Goal: Task Accomplishment & Management: Complete application form

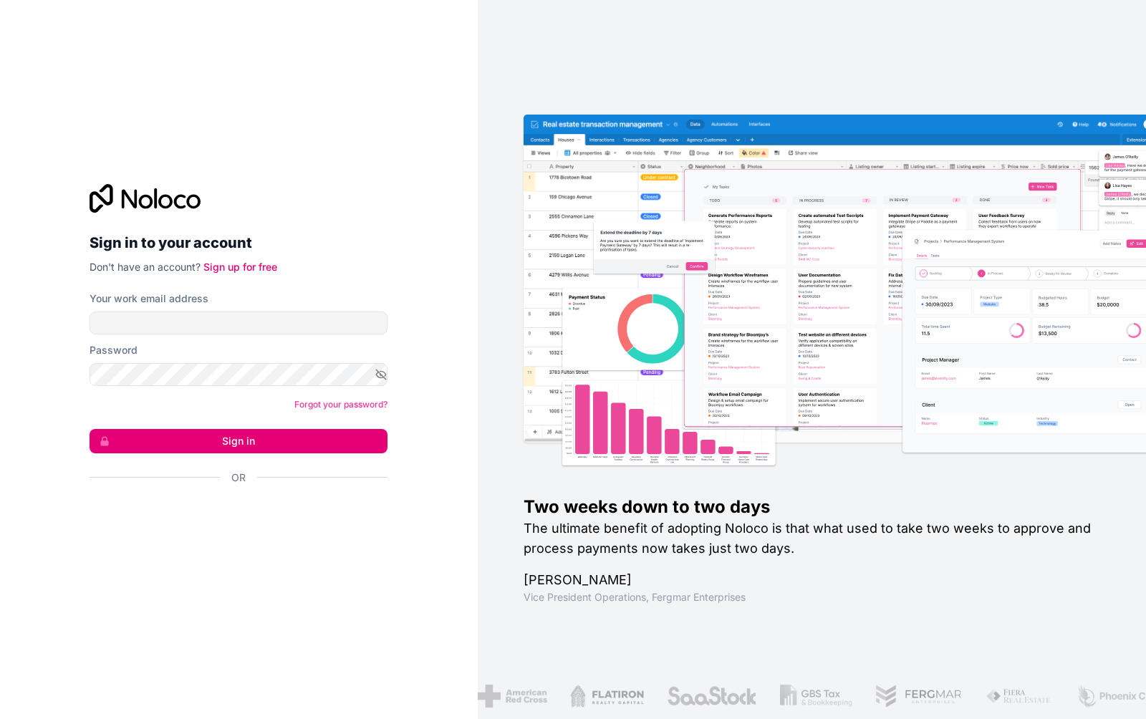
click at [224, 322] on input "Your work email address" at bounding box center [239, 323] width 298 height 23
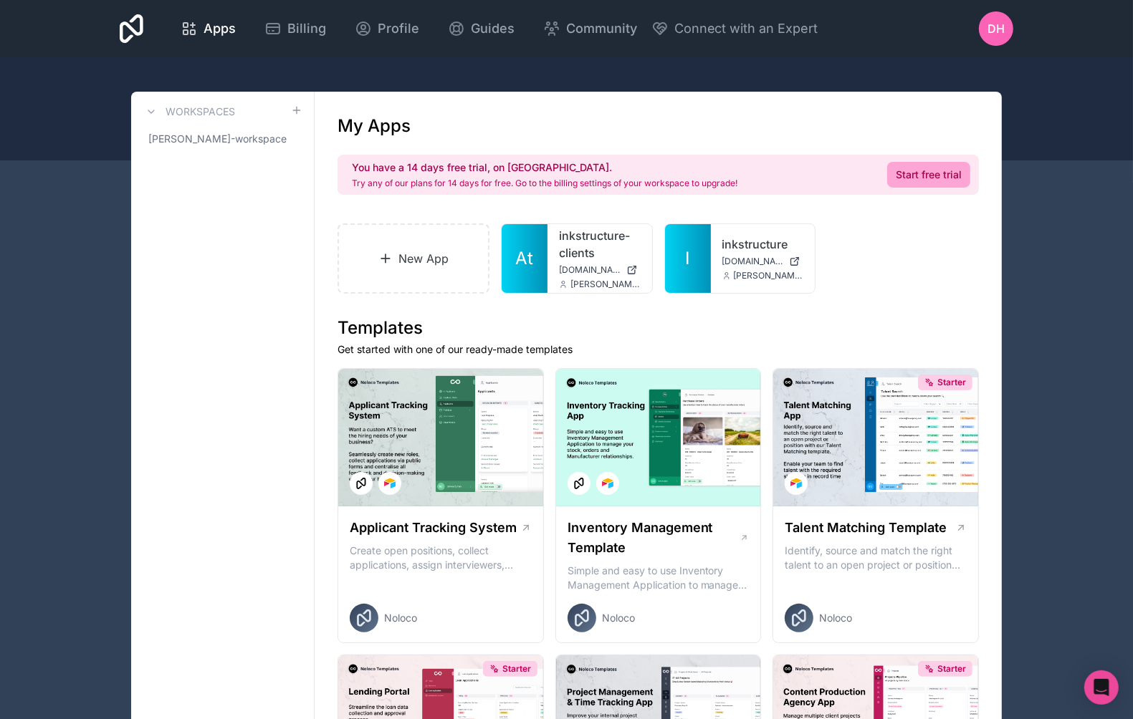
click at [564, 244] on link "inkstructure-clients" at bounding box center [600, 244] width 82 height 34
click at [203, 143] on span "[PERSON_NAME]-workspace" at bounding box center [217, 139] width 138 height 14
click at [395, 241] on link "New App" at bounding box center [413, 259] width 152 height 70
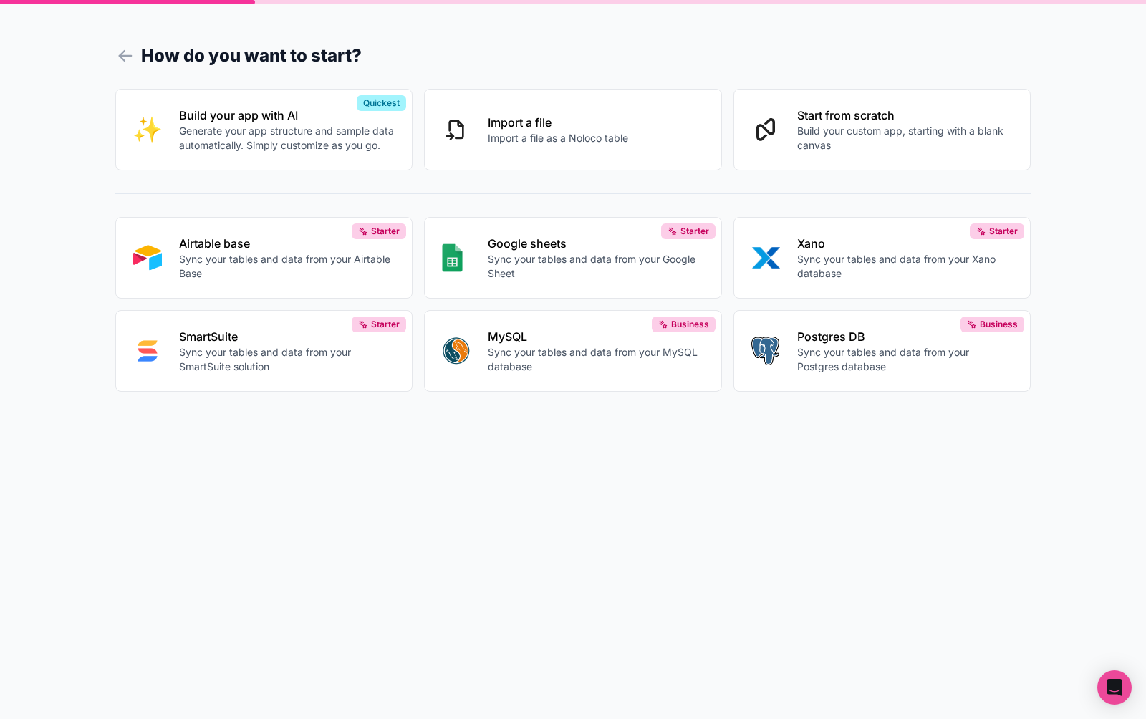
click at [305, 121] on div "Build your app with AI Generate your app structure and sample data automaticall…" at bounding box center [287, 130] width 216 height 46
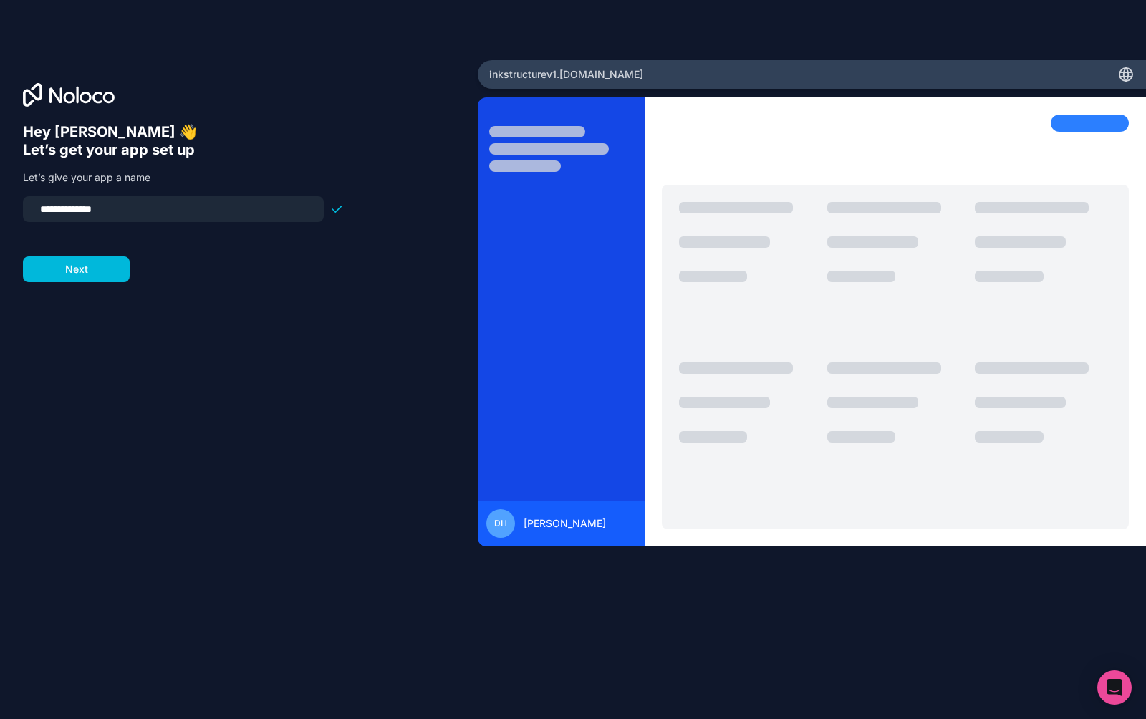
type input "**********"
click at [97, 268] on button "Next" at bounding box center [76, 269] width 107 height 26
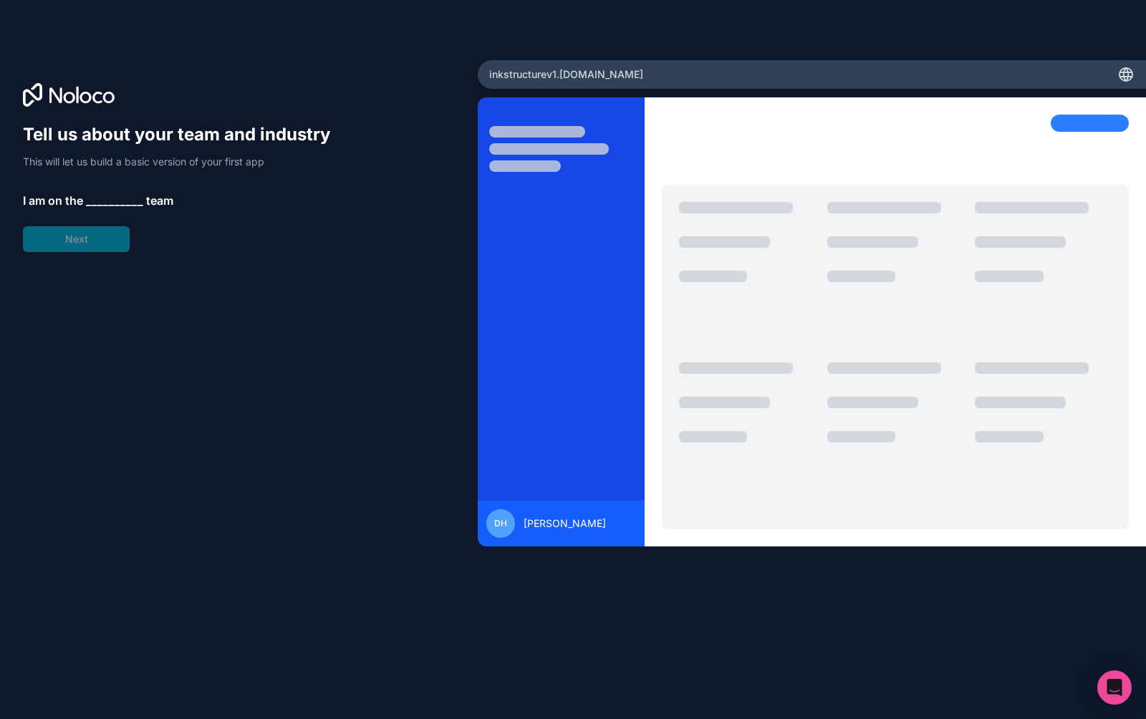
click at [136, 204] on span "__________" at bounding box center [114, 200] width 57 height 17
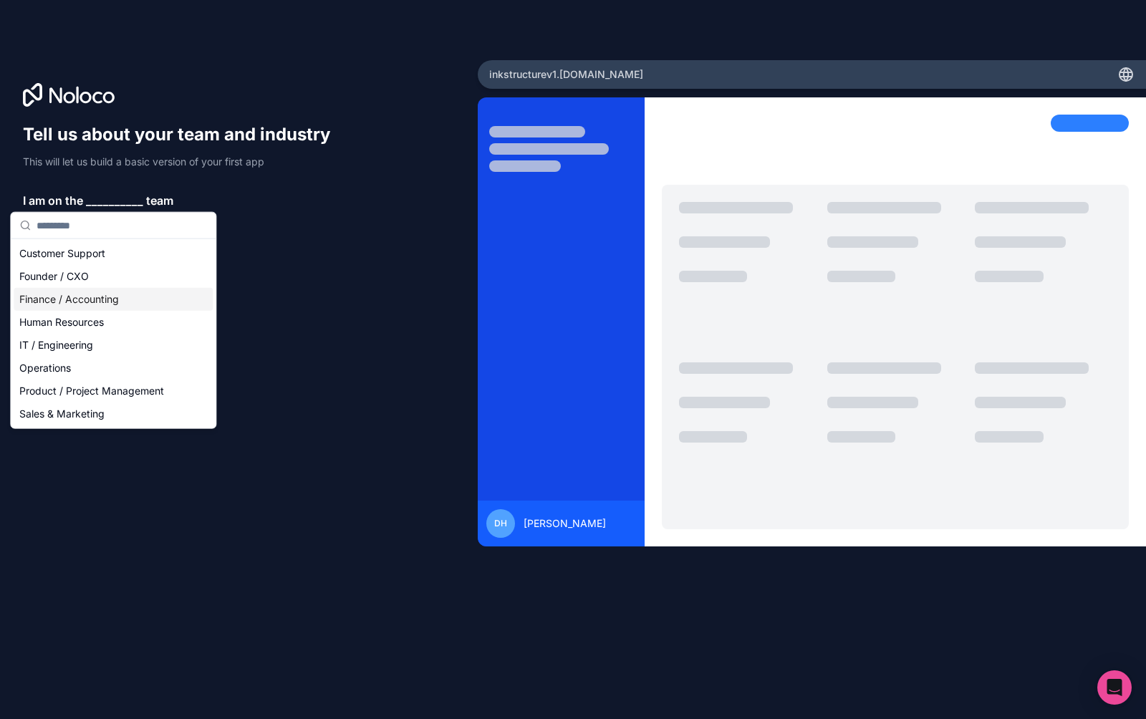
click at [111, 277] on div "Founder / CXO" at bounding box center [113, 276] width 199 height 23
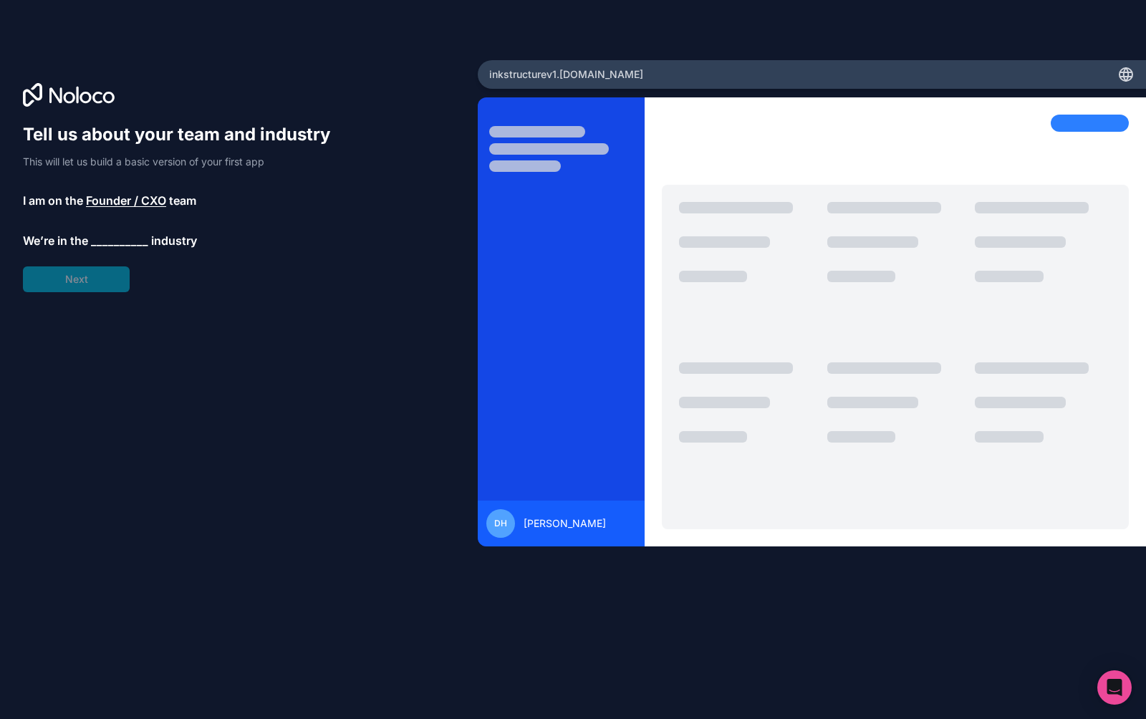
click at [117, 239] on span "__________" at bounding box center [119, 240] width 57 height 17
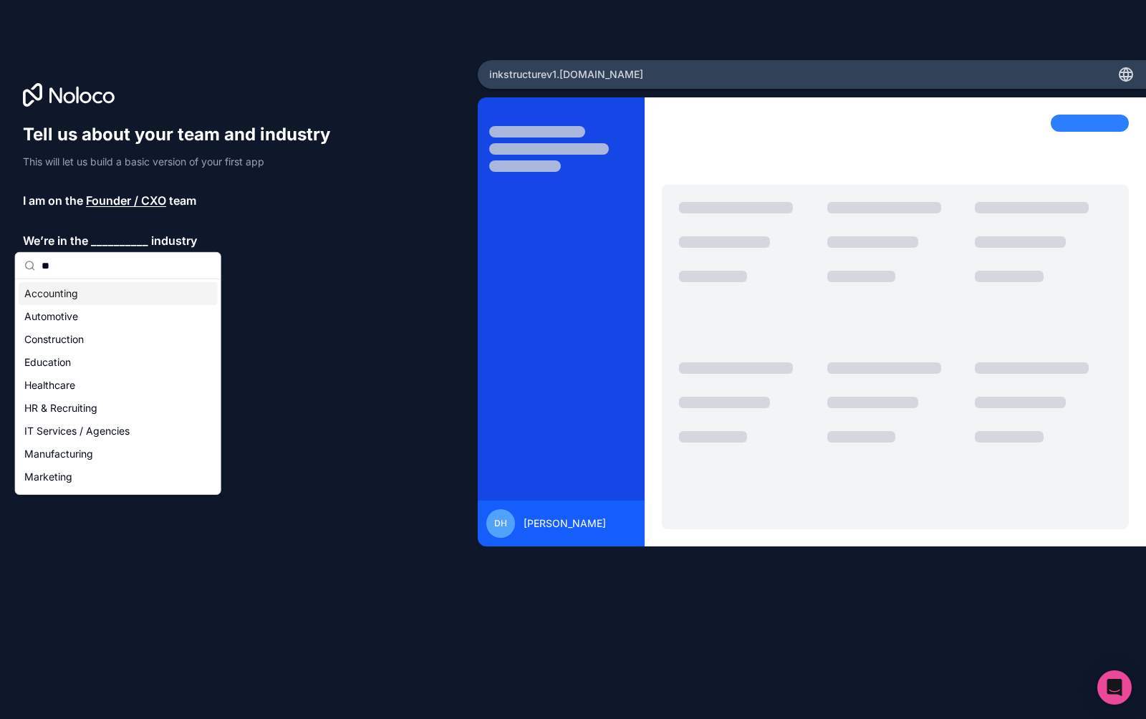
type input "***"
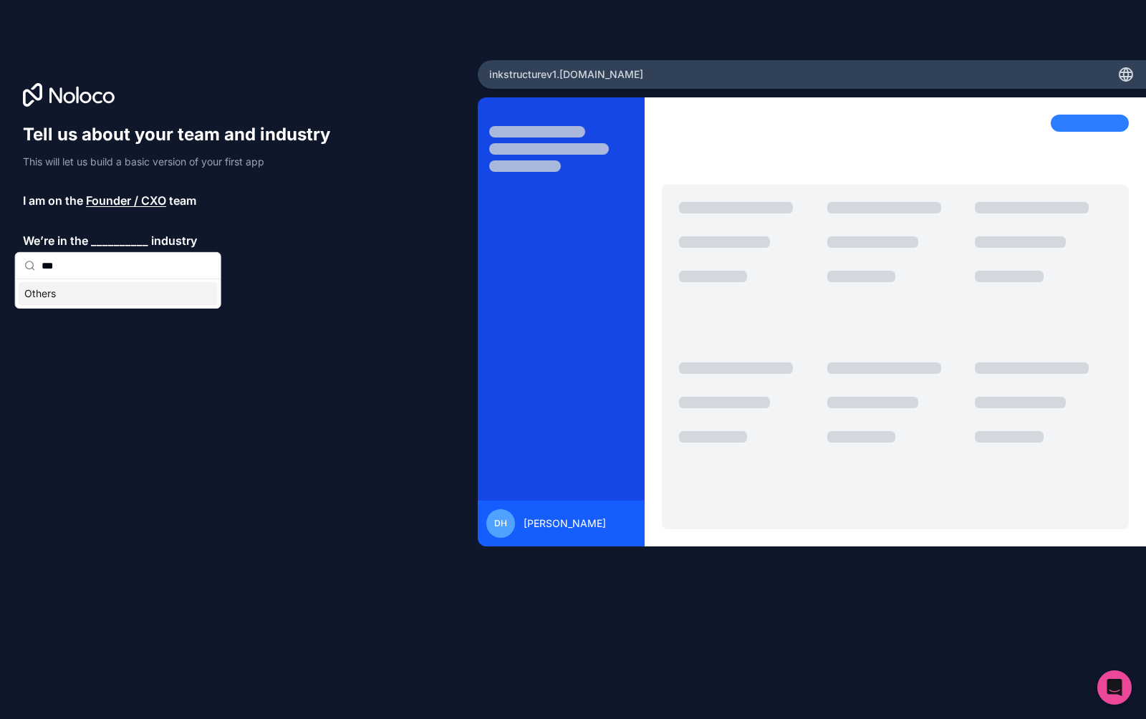
type input "***"
click at [95, 292] on div "Others" at bounding box center [118, 293] width 199 height 23
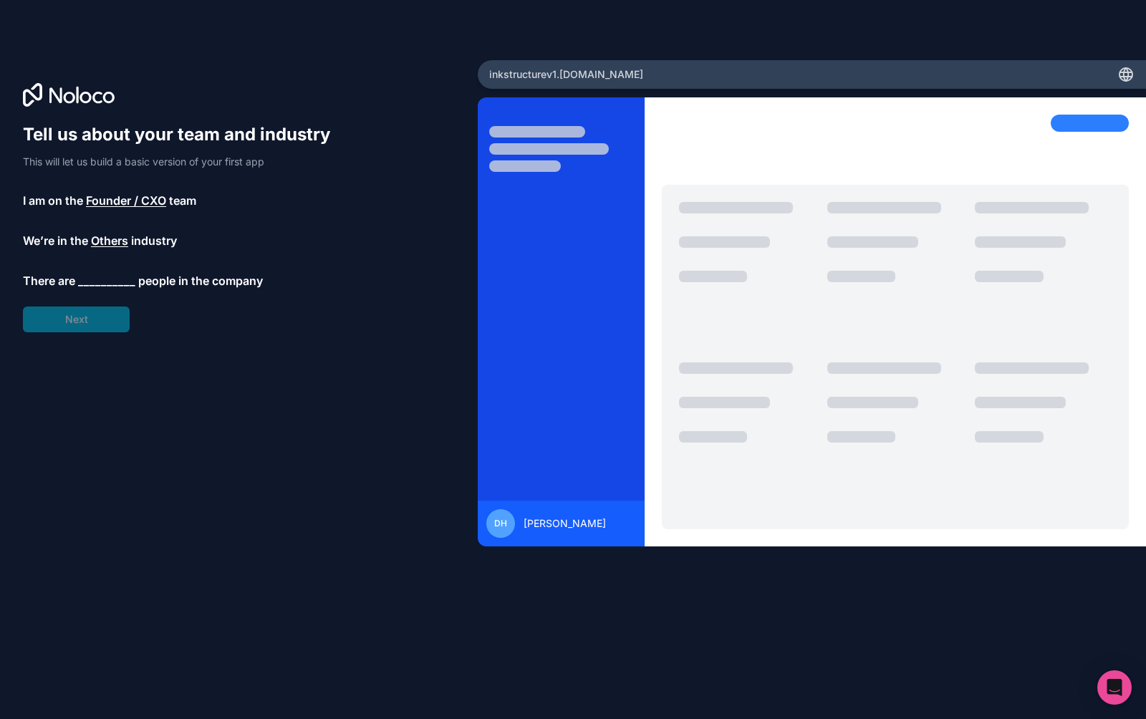
click at [102, 322] on div "Tell us about your team and industry This will let us build a basic version of …" at bounding box center [183, 227] width 321 height 209
click at [112, 282] on span "__________" at bounding box center [106, 280] width 57 height 17
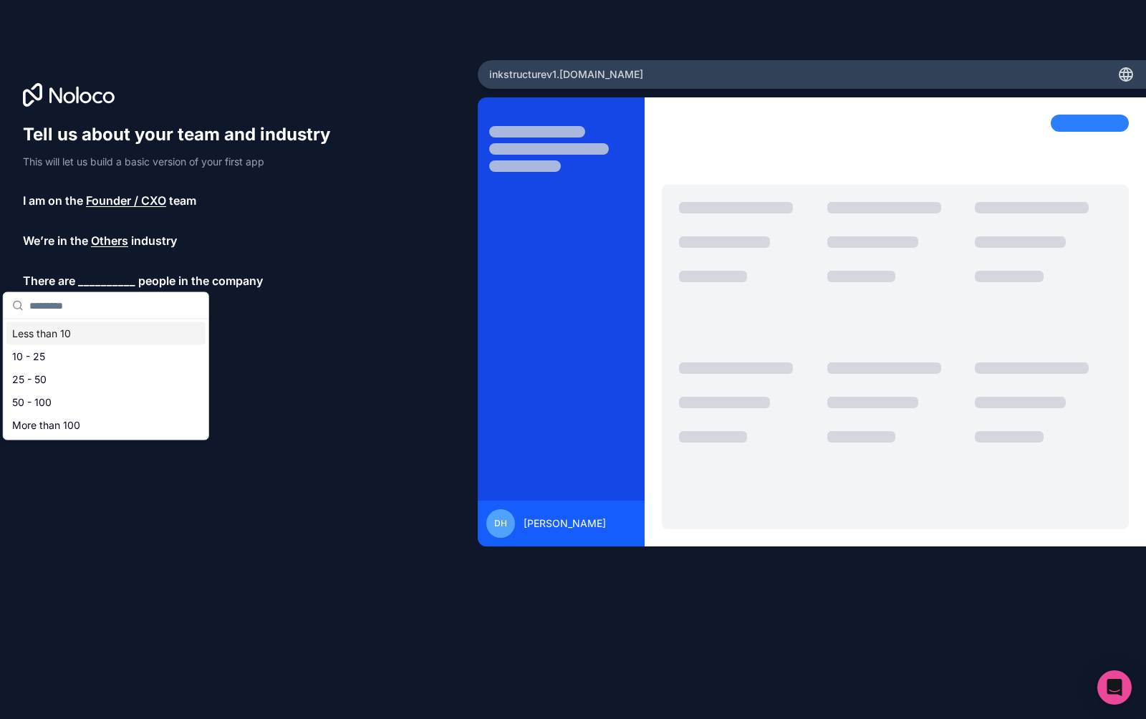
click at [112, 304] on input "text" at bounding box center [114, 306] width 170 height 26
click at [111, 320] on div "Less than 10 10 - 25 25 - 50 50 - 100 More than 100" at bounding box center [106, 379] width 205 height 120
click at [111, 329] on div "Less than 10" at bounding box center [105, 333] width 199 height 23
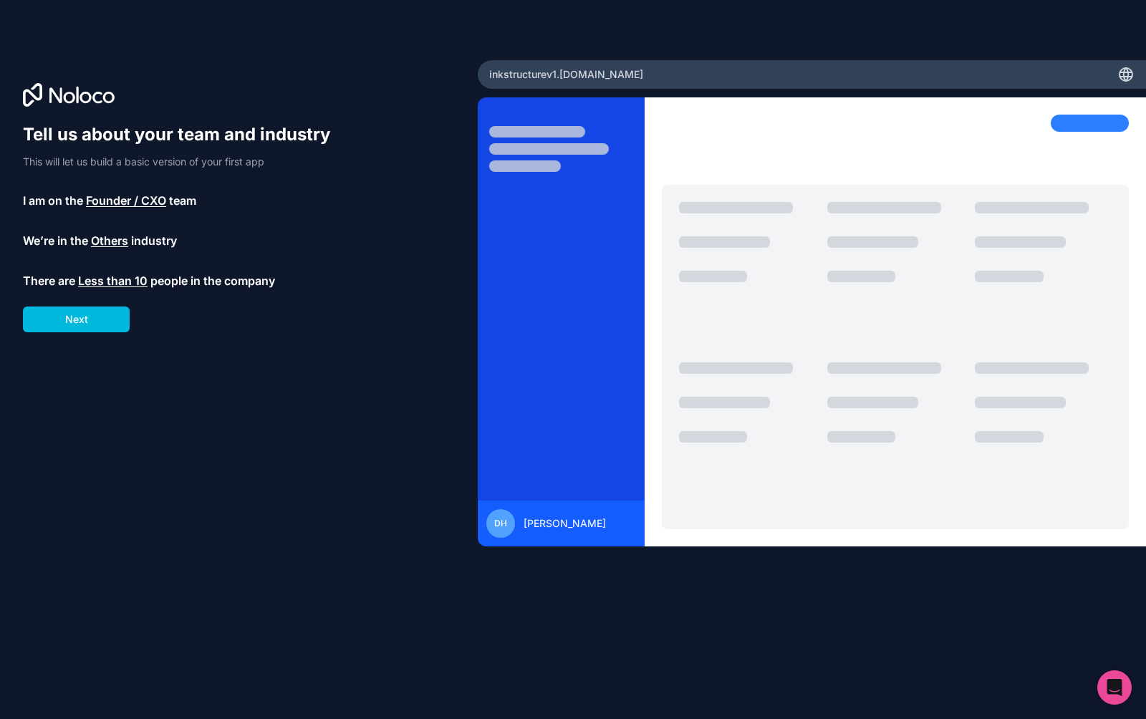
click at [106, 322] on button "Next" at bounding box center [76, 320] width 107 height 26
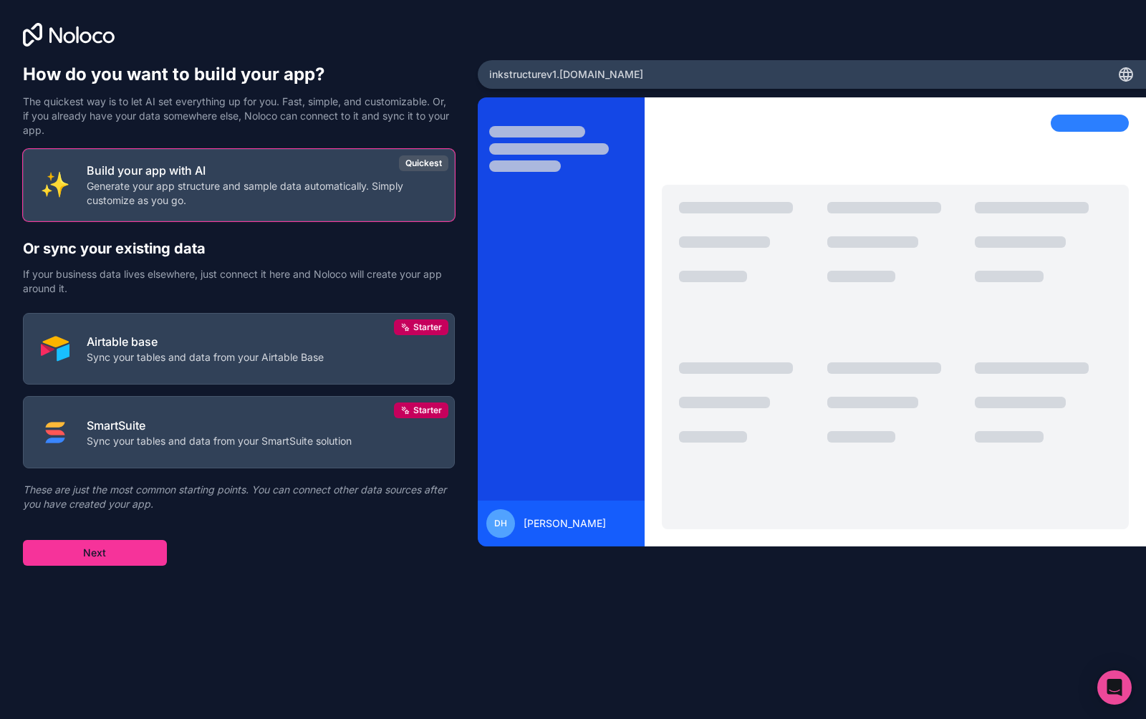
click at [266, 192] on p "Generate your app structure and sample data automatically. Simply customize as …" at bounding box center [262, 193] width 350 height 29
click at [103, 570] on div "How do you want to build your app? The quickest way is to let AI set everything…" at bounding box center [239, 320] width 432 height 514
click at [105, 553] on button "Next" at bounding box center [95, 553] width 144 height 26
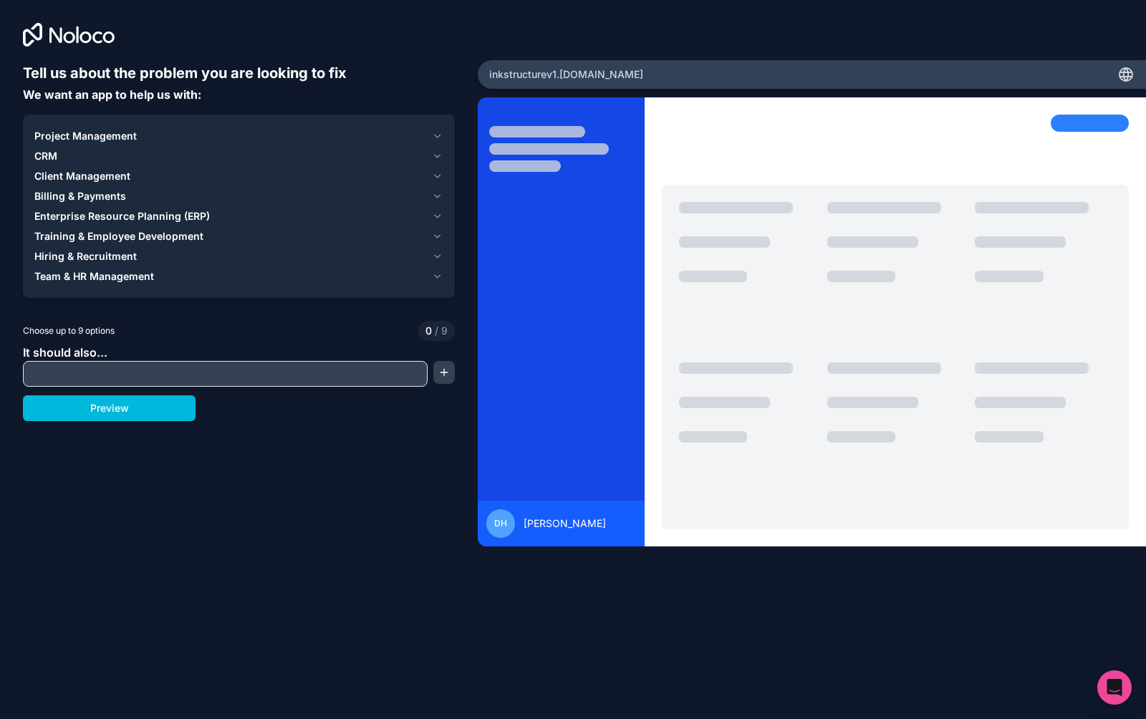
click at [168, 379] on input "text" at bounding box center [226, 374] width 398 height 20
type input "**********"
click at [448, 378] on button "button" at bounding box center [443, 372] width 21 height 23
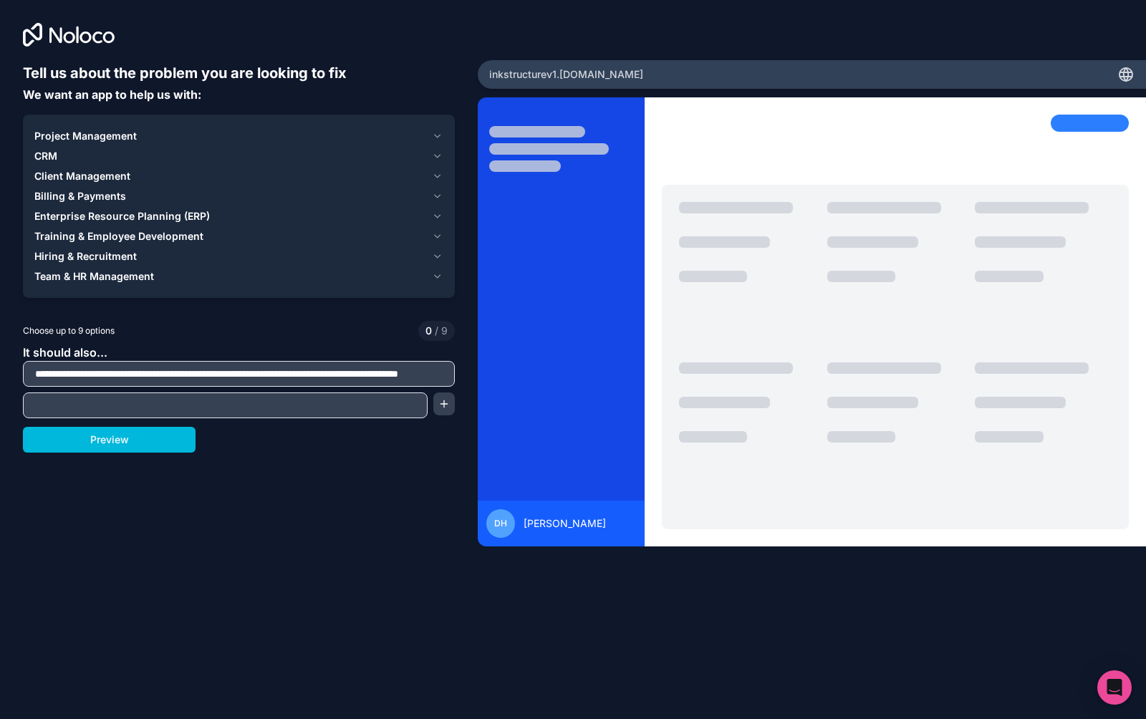
click at [355, 401] on input "text" at bounding box center [226, 405] width 398 height 20
type input "*****"
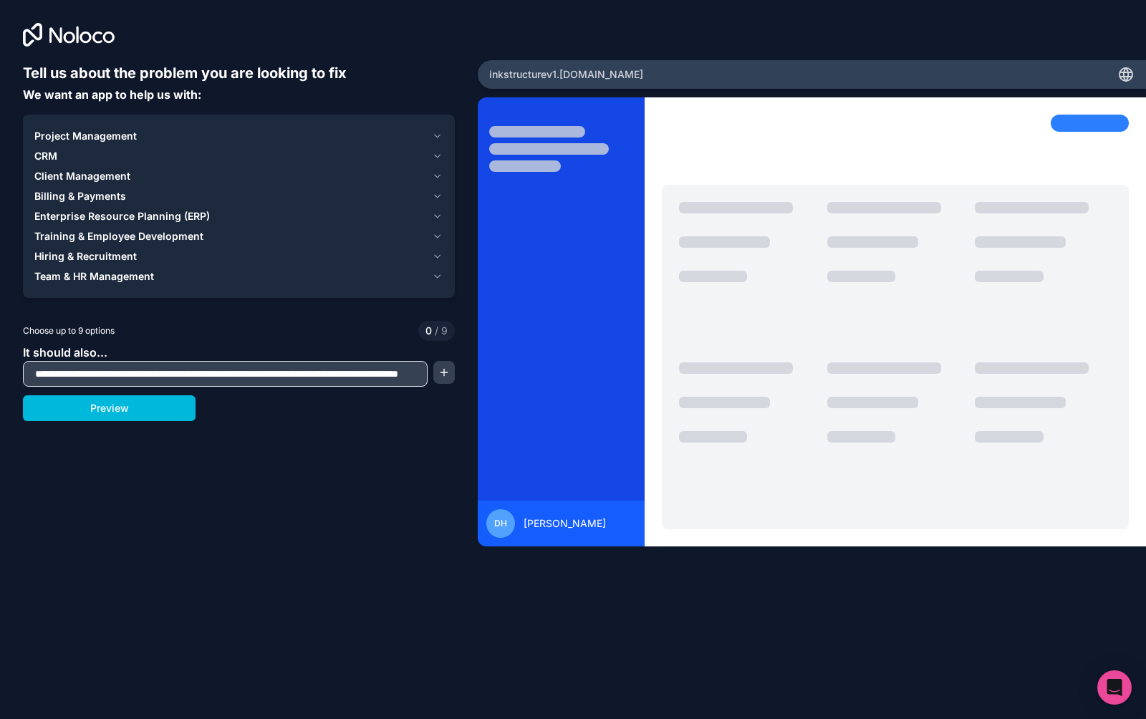
click at [443, 382] on button "button" at bounding box center [443, 372] width 21 height 23
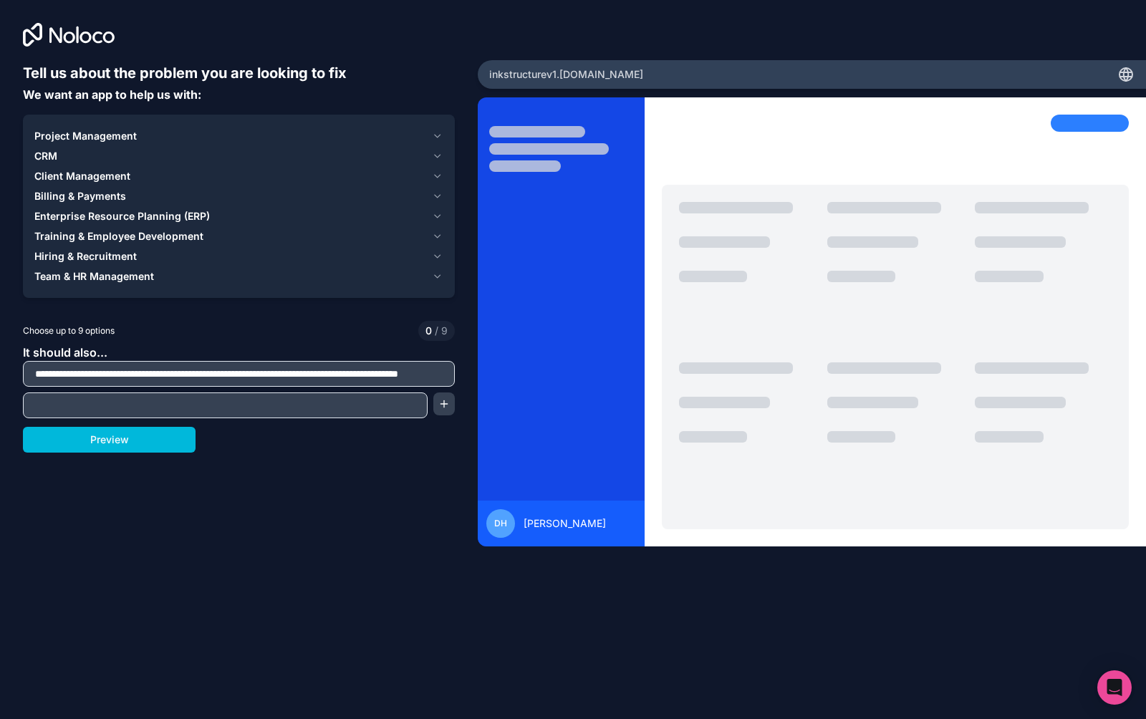
click at [393, 409] on input "text" at bounding box center [226, 405] width 398 height 20
click at [370, 389] on div "**********" at bounding box center [239, 381] width 432 height 75
click at [370, 396] on input "text" at bounding box center [226, 405] width 398 height 20
type input "**********"
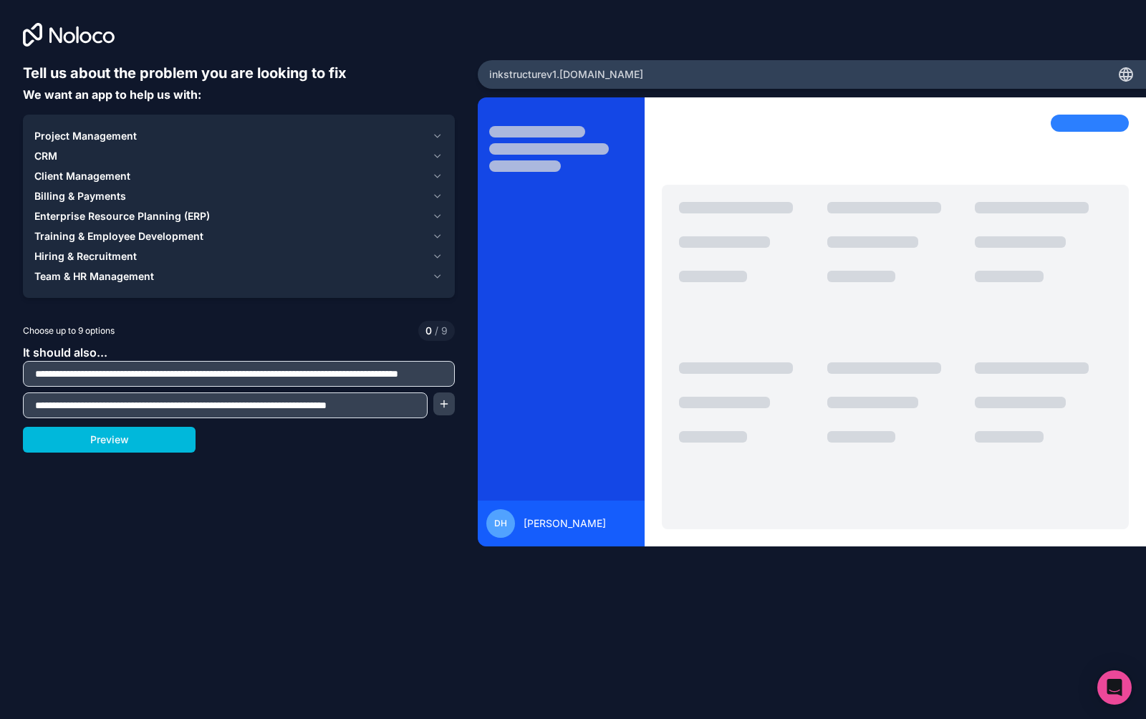
scroll to position [0, 9]
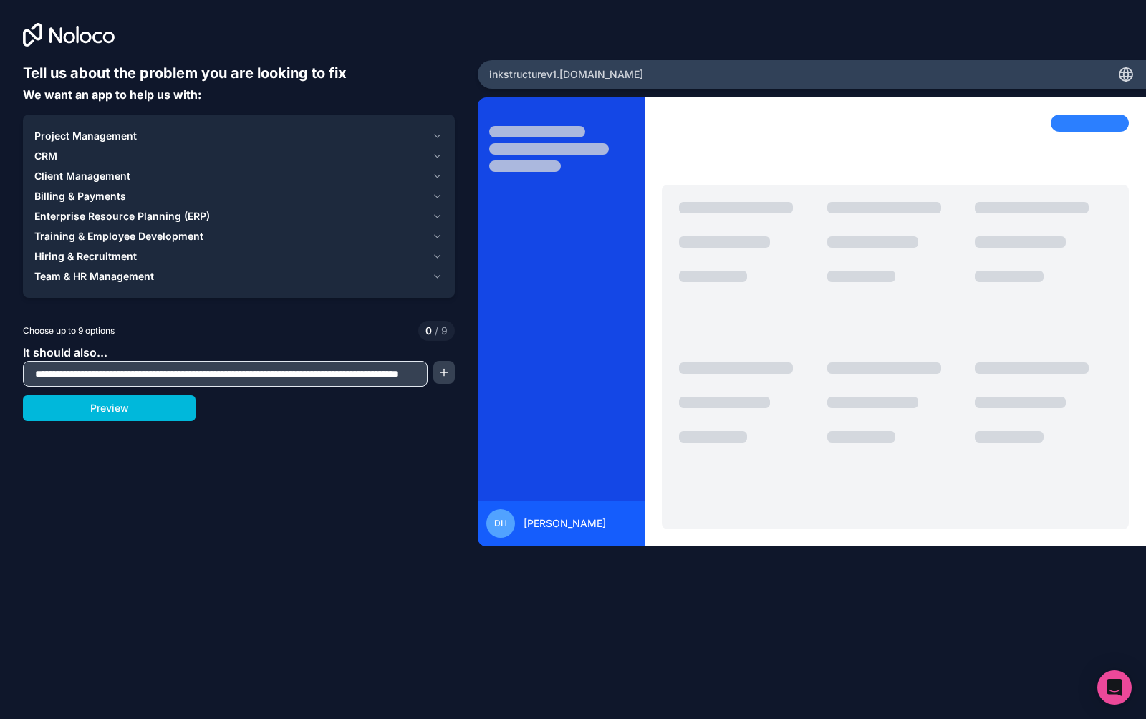
click at [441, 376] on button "button" at bounding box center [443, 372] width 21 height 23
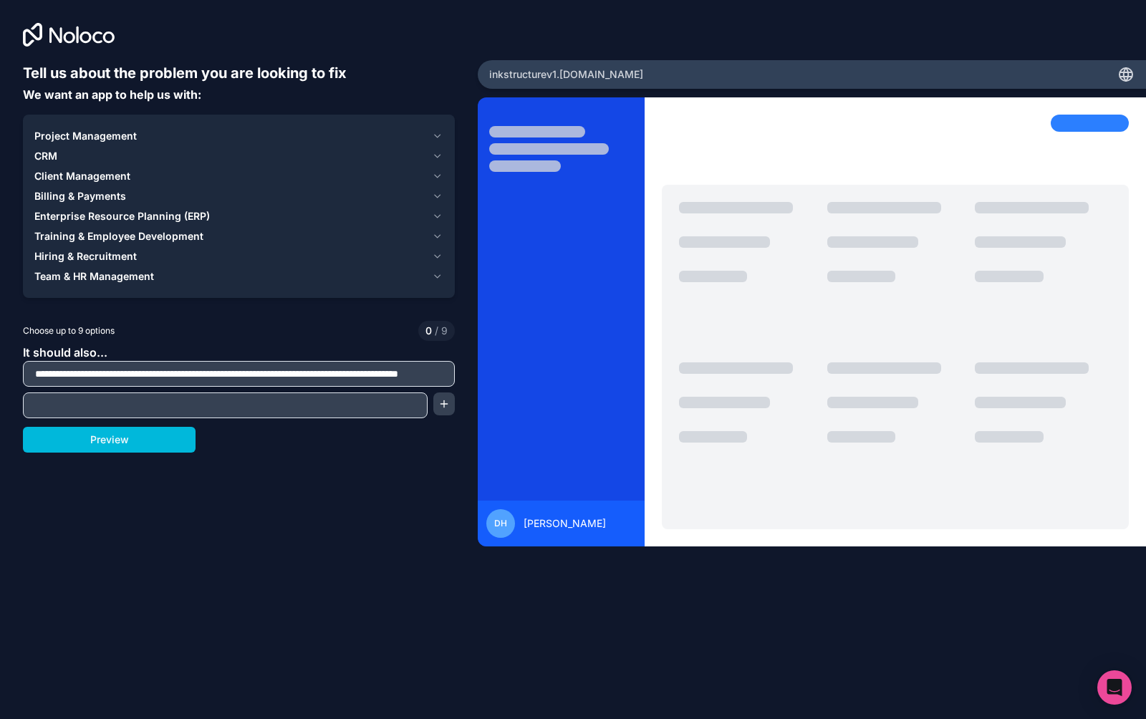
click at [393, 403] on input "text" at bounding box center [226, 405] width 398 height 20
type input "*"
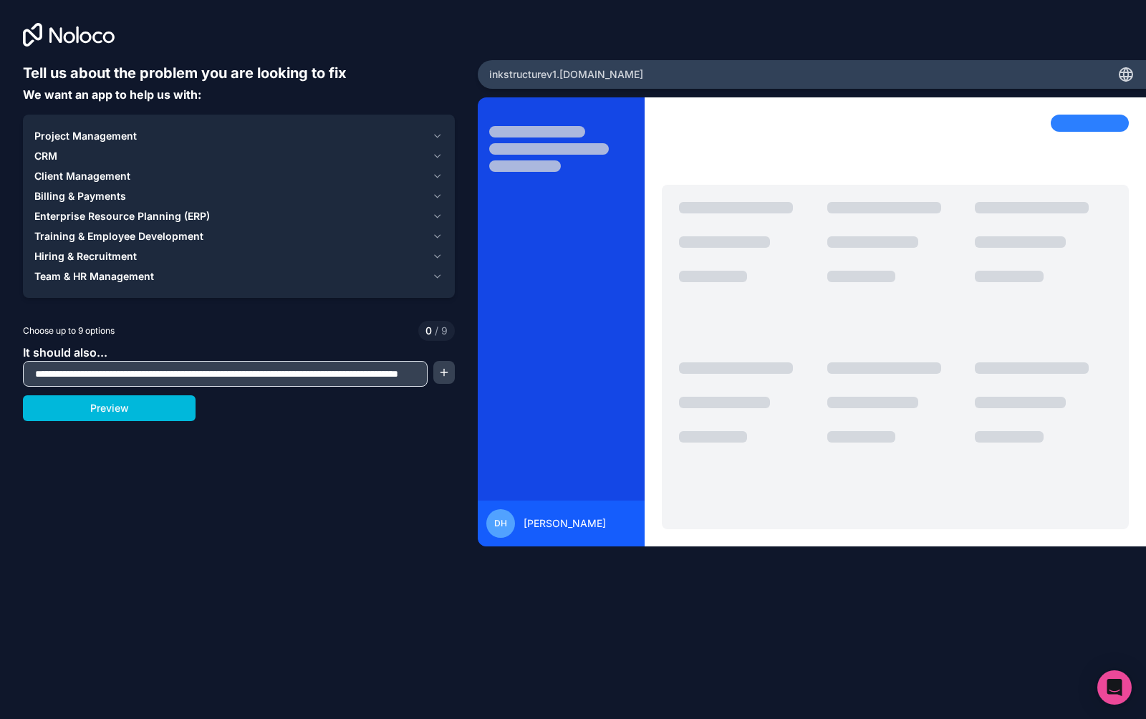
click at [441, 371] on button "button" at bounding box center [443, 372] width 21 height 23
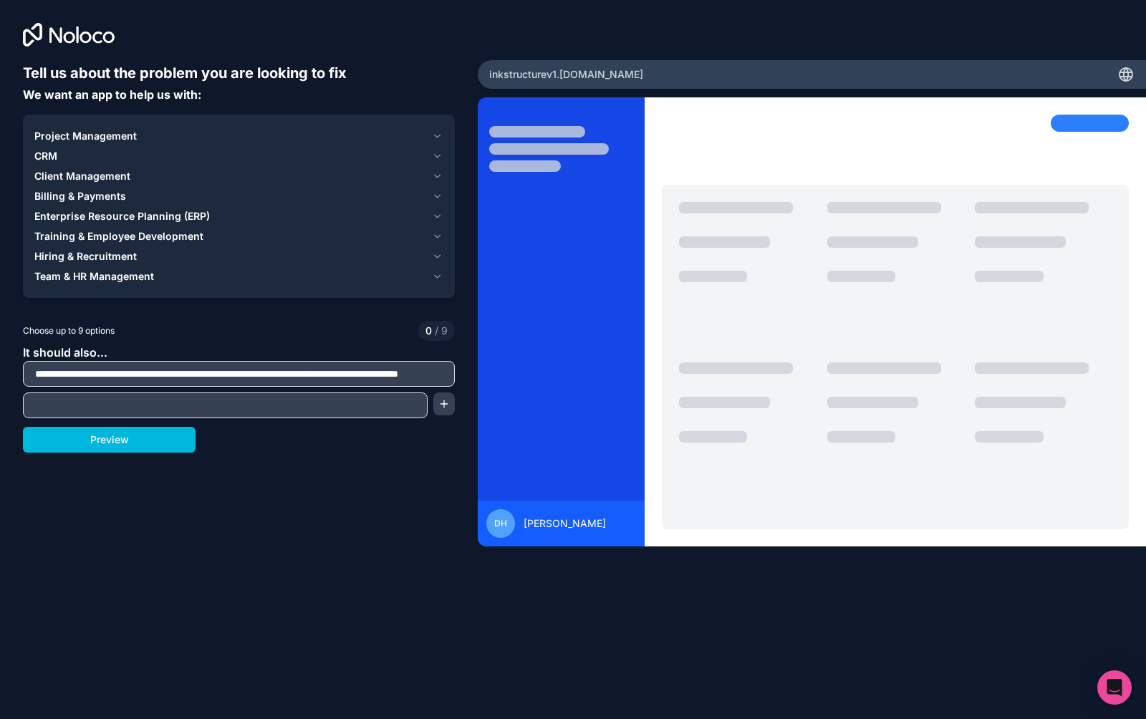
click at [394, 403] on input "text" at bounding box center [226, 405] width 398 height 20
type input "**********"
click at [440, 402] on button "button" at bounding box center [443, 404] width 21 height 23
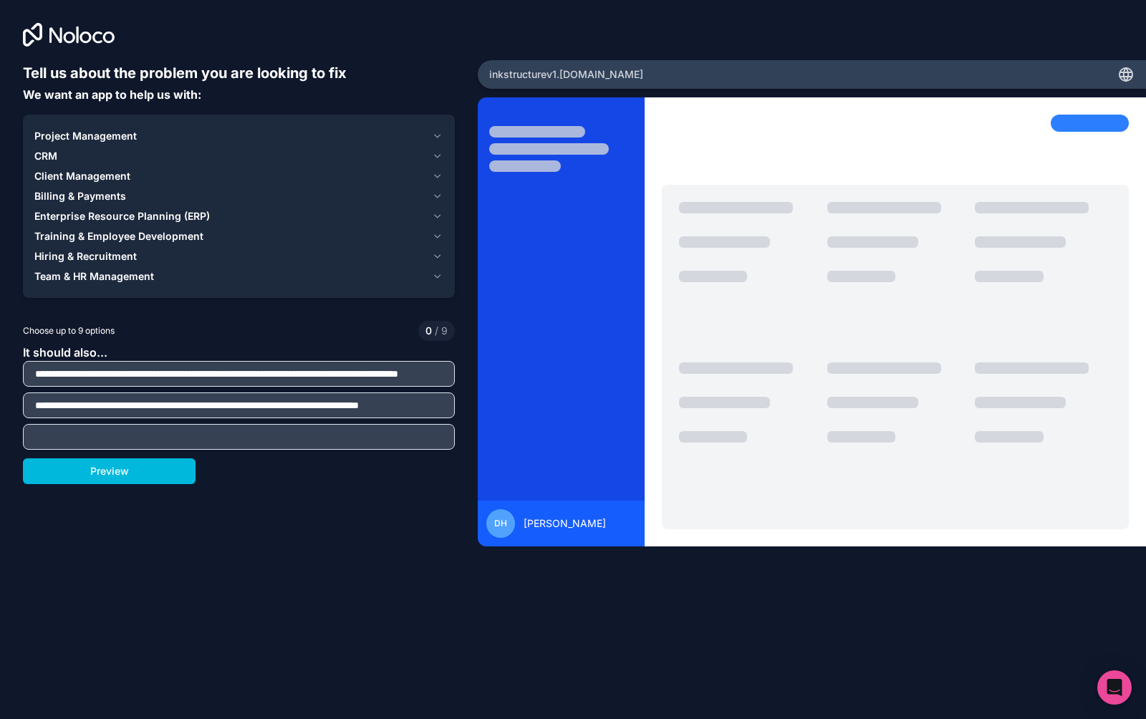
click at [356, 434] on input "text" at bounding box center [239, 437] width 425 height 20
click at [204, 232] on div "Training & Employee Development" at bounding box center [230, 236] width 392 height 14
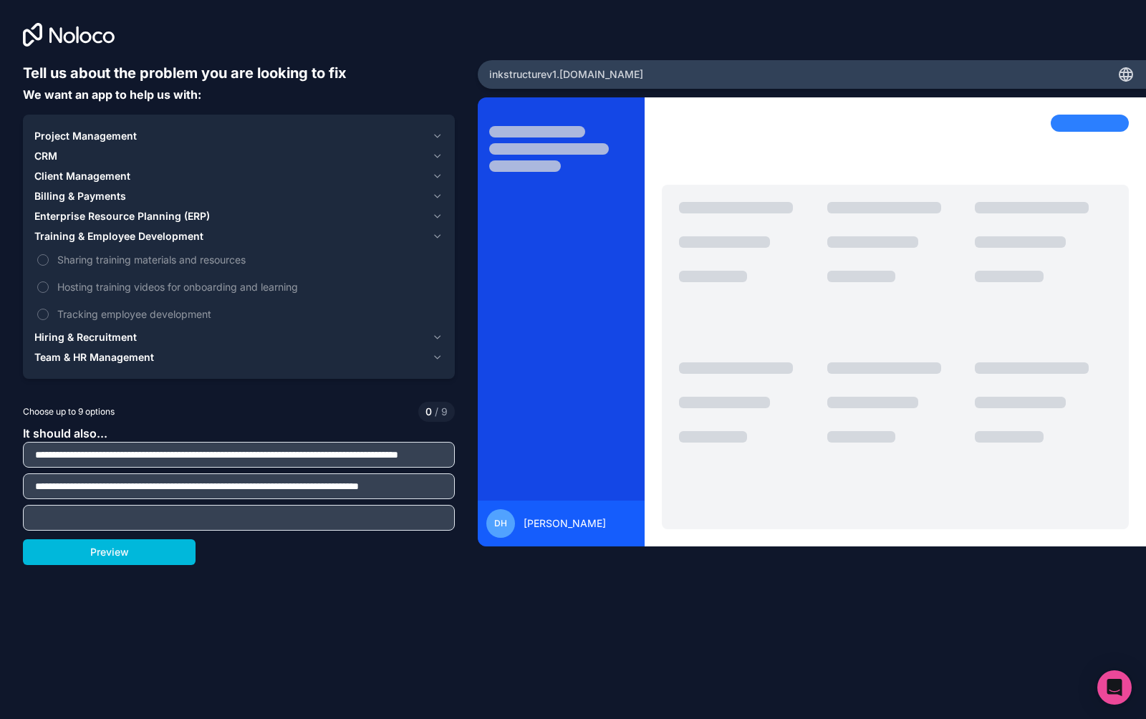
click at [204, 232] on div "Training & Employee Development" at bounding box center [230, 236] width 392 height 14
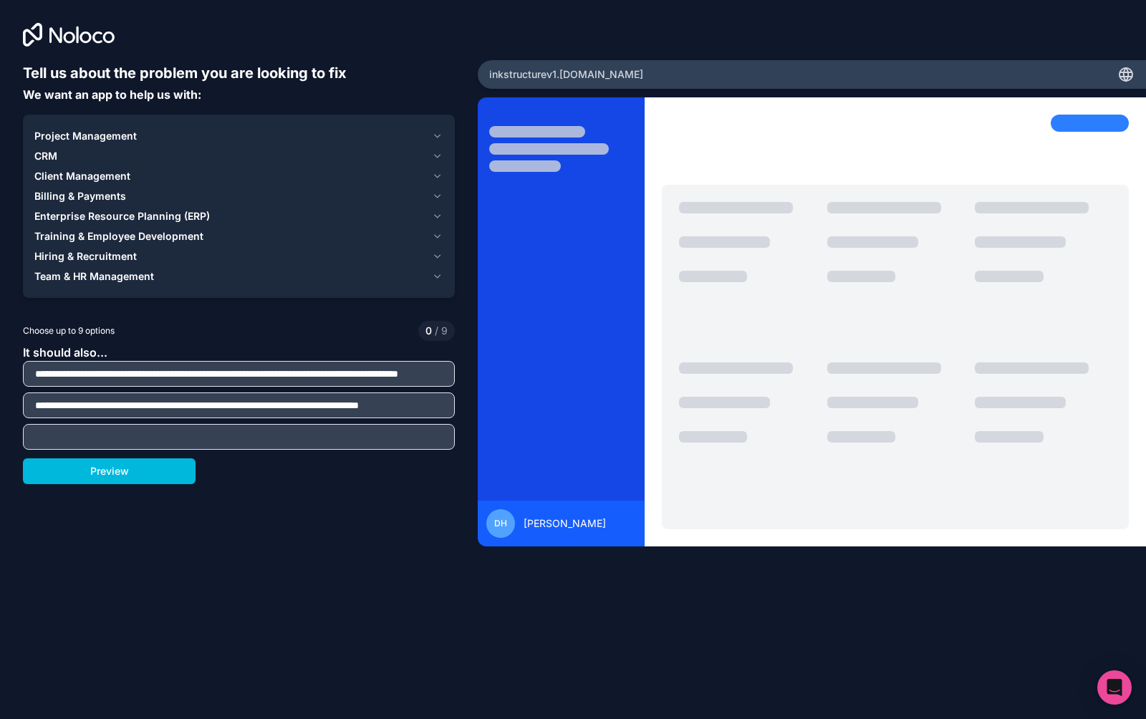
click at [169, 277] on div "Team & HR Management" at bounding box center [230, 276] width 392 height 14
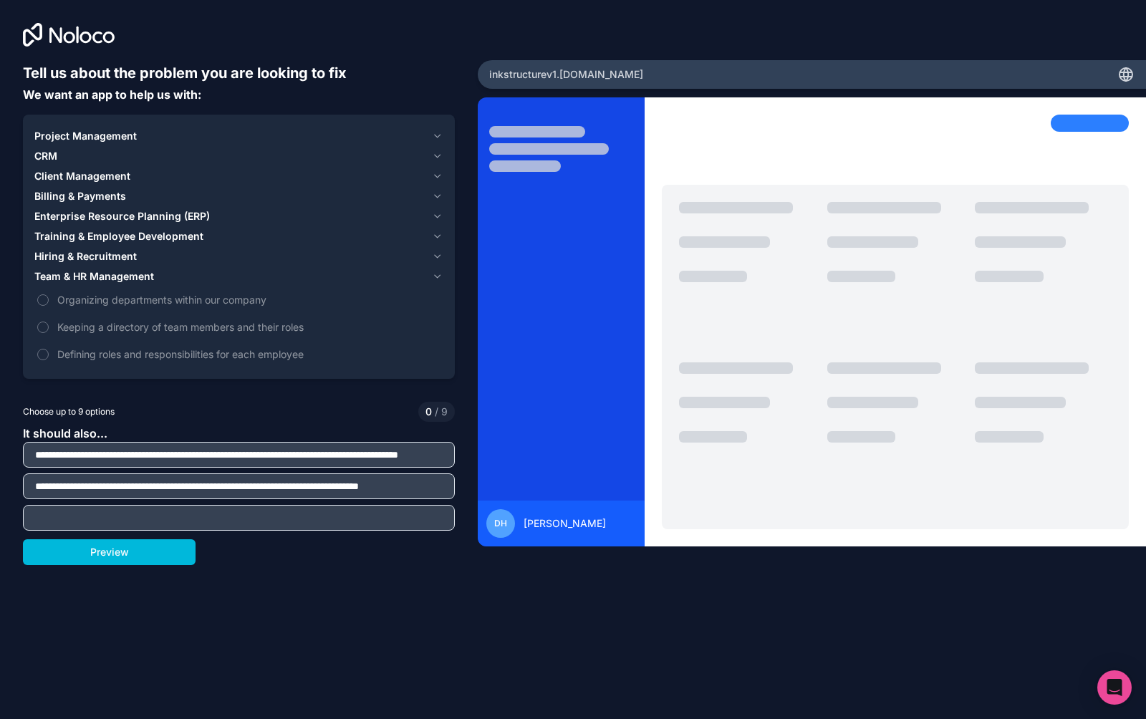
click at [167, 300] on span "Organizing departments within our company" at bounding box center [248, 299] width 383 height 15
click at [49, 300] on button "Organizing departments within our company" at bounding box center [42, 299] width 11 height 11
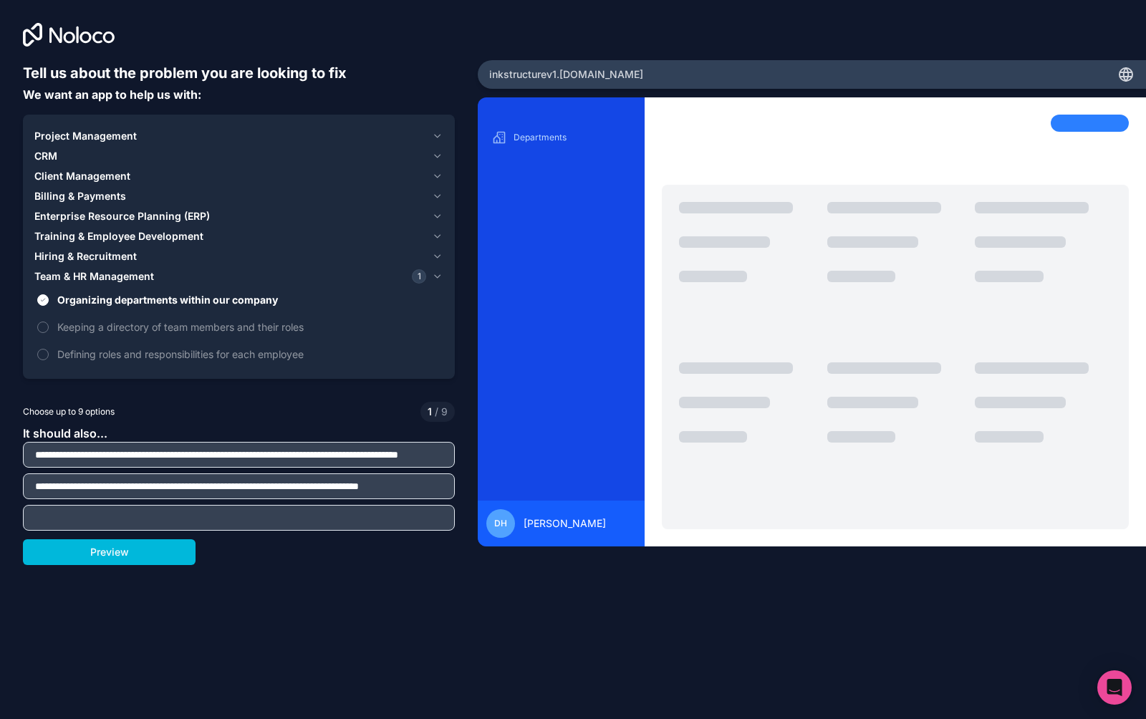
click at [201, 263] on div "Hiring & Recruitment" at bounding box center [230, 256] width 392 height 14
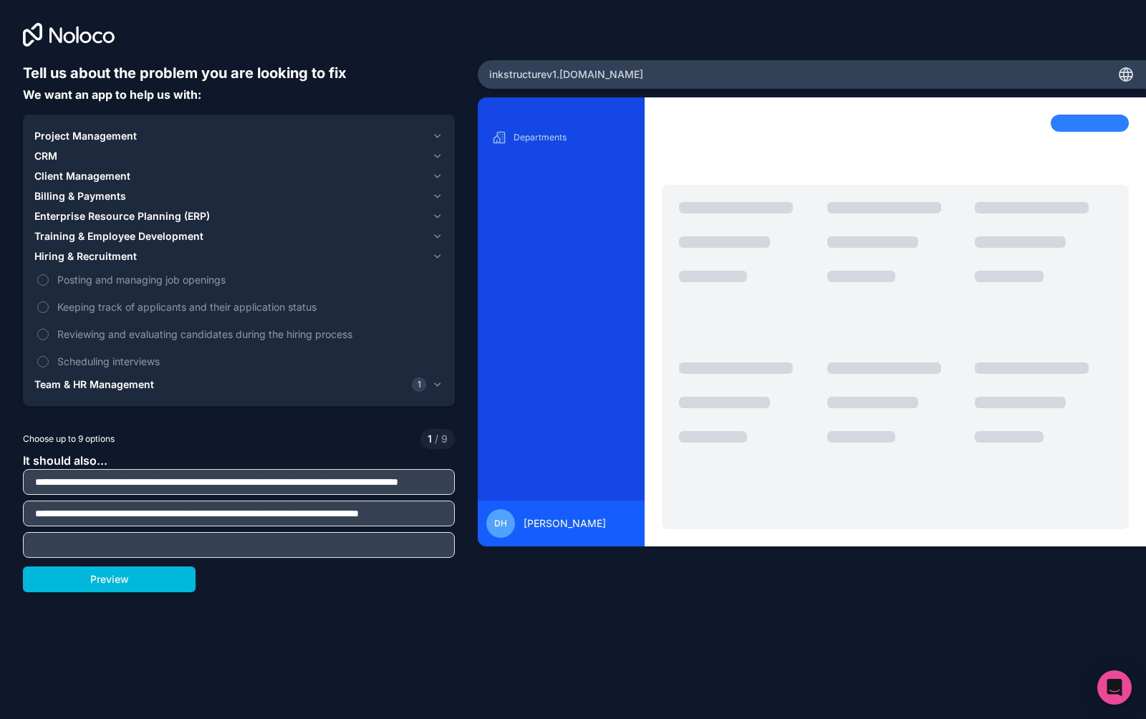
click at [254, 299] on span "Keeping track of applicants and their application status" at bounding box center [248, 306] width 383 height 15
click at [49, 302] on button "Keeping track of applicants and their application status" at bounding box center [42, 307] width 11 height 11
click at [182, 236] on span "Training & Employee Development" at bounding box center [118, 236] width 169 height 14
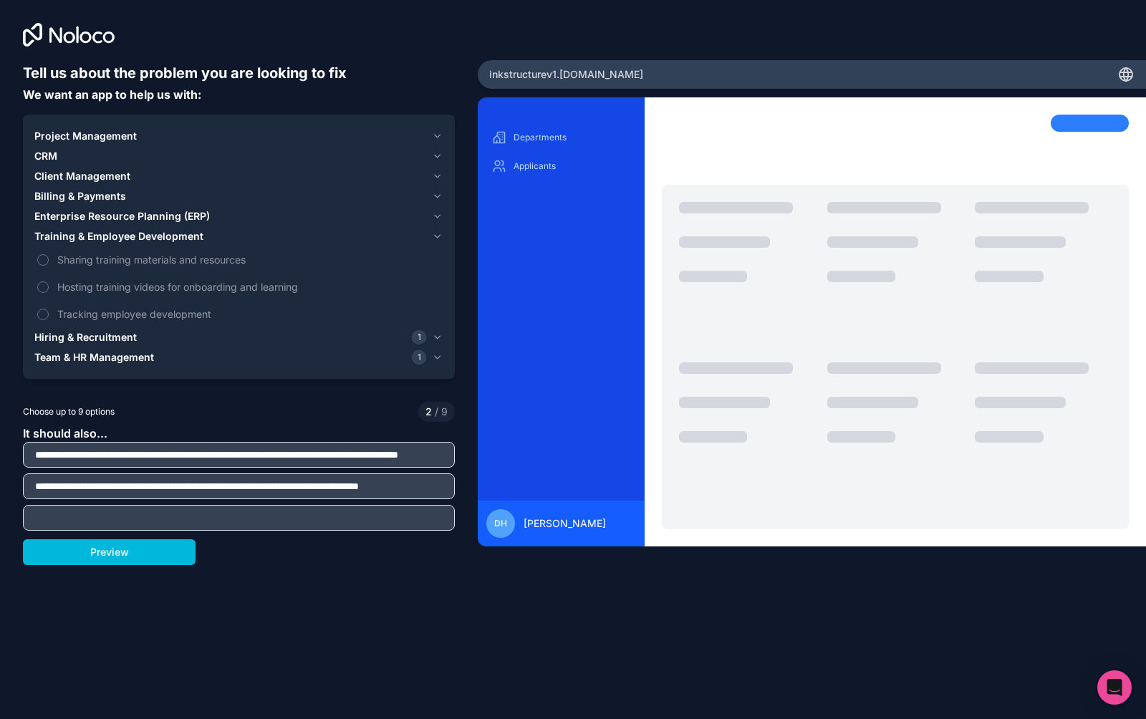
click at [202, 264] on span "Sharing training materials and resources" at bounding box center [248, 259] width 383 height 15
click at [49, 264] on button "Sharing training materials and resources" at bounding box center [42, 259] width 11 height 11
click at [178, 212] on span "Enterprise Resource Planning (ERP)" at bounding box center [122, 216] width 176 height 14
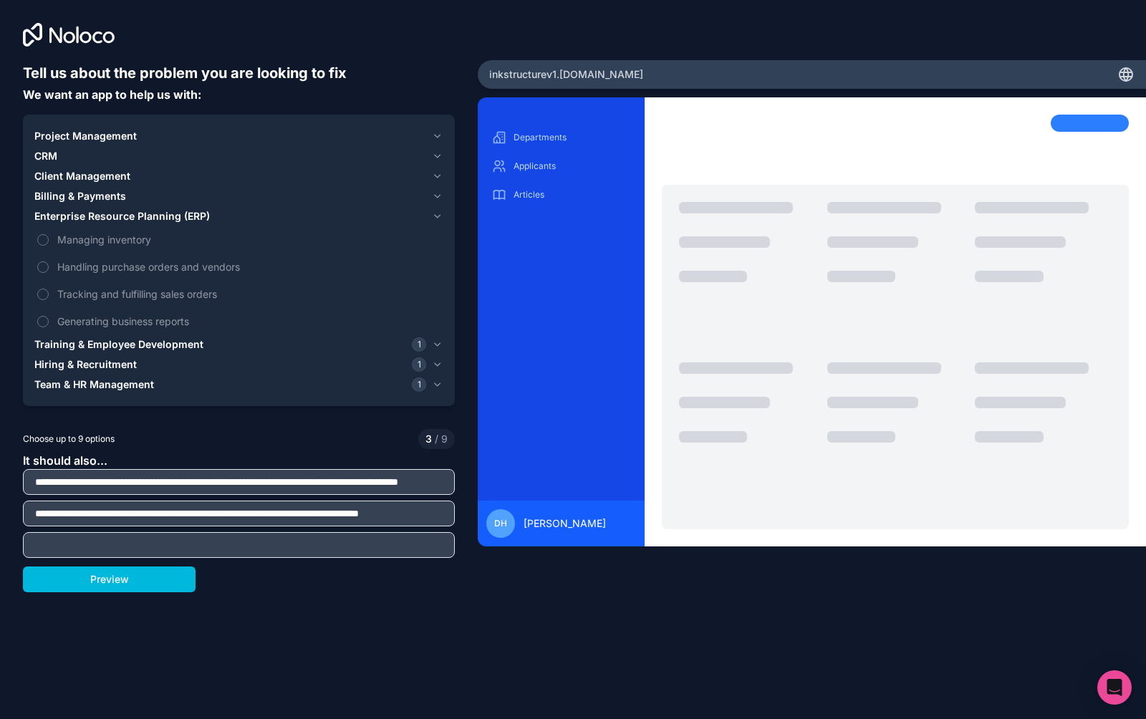
click at [231, 213] on div "Enterprise Resource Planning (ERP)" at bounding box center [230, 216] width 392 height 14
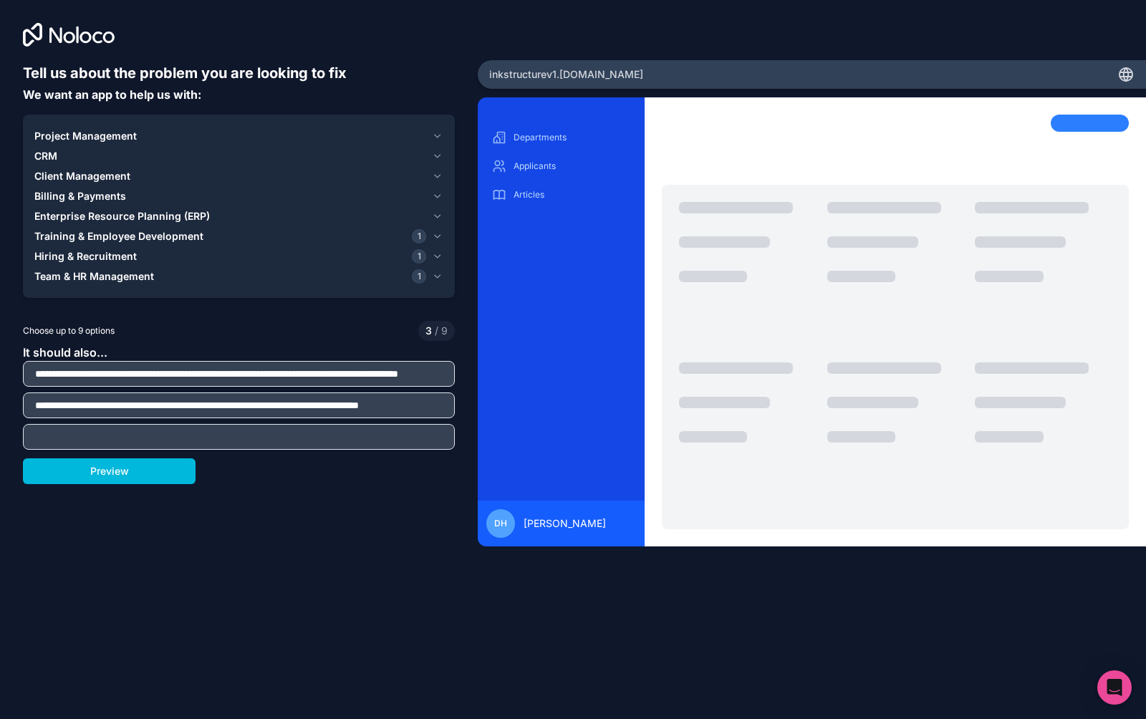
click at [231, 196] on div "Billing & Payments" at bounding box center [230, 196] width 392 height 14
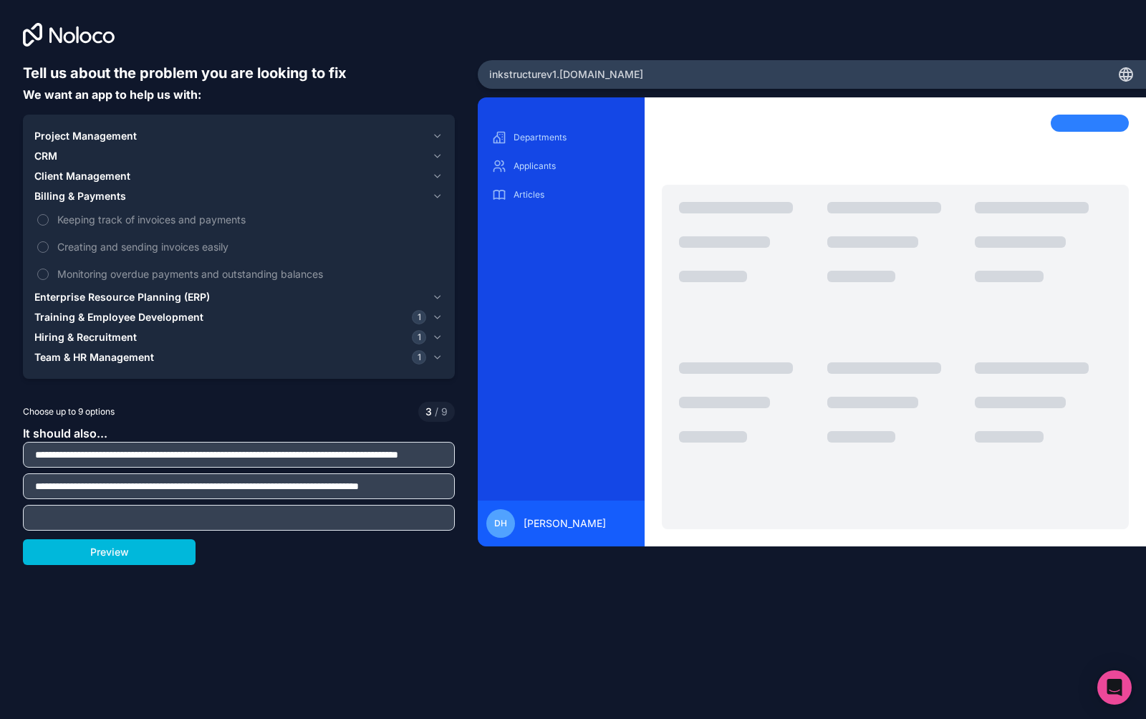
click at [260, 272] on span "Monitoring overdue payments and outstanding balances" at bounding box center [248, 273] width 383 height 15
click at [49, 272] on button "Monitoring overdue payments and outstanding balances" at bounding box center [42, 274] width 11 height 11
click at [210, 169] on div "Client Management" at bounding box center [230, 176] width 392 height 14
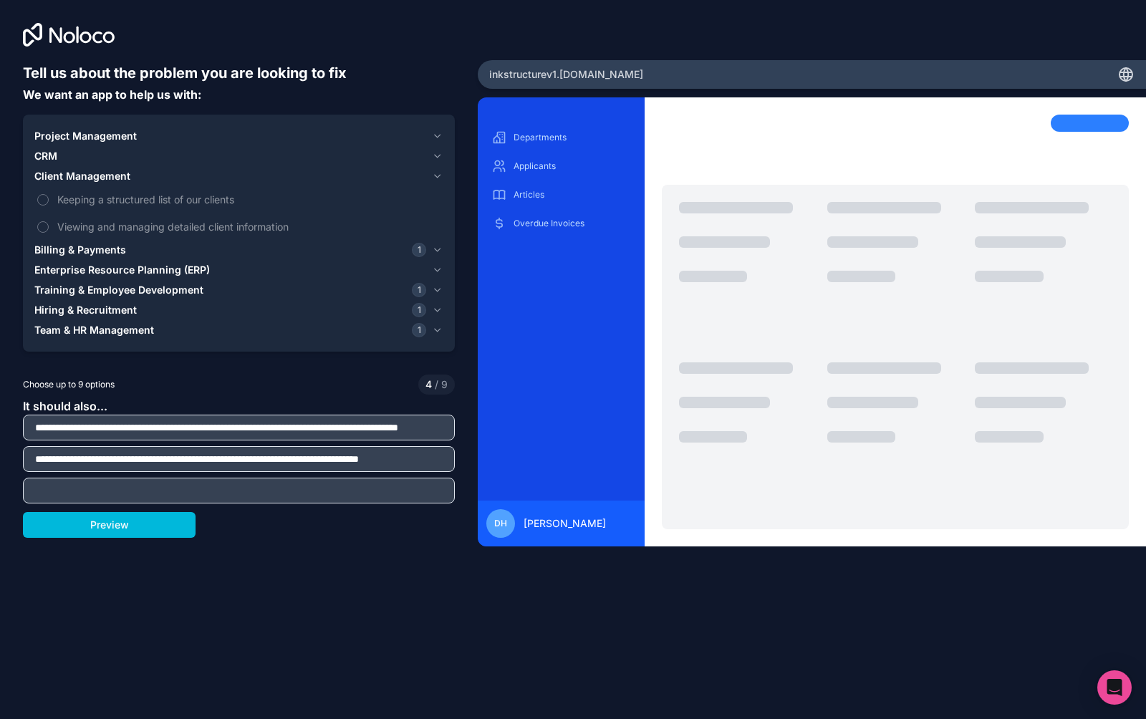
click at [244, 225] on span "Viewing and managing detailed client information" at bounding box center [248, 226] width 383 height 15
click at [49, 225] on button "Viewing and managing detailed client information" at bounding box center [42, 226] width 11 height 11
click at [204, 150] on div "CRM" at bounding box center [230, 156] width 392 height 14
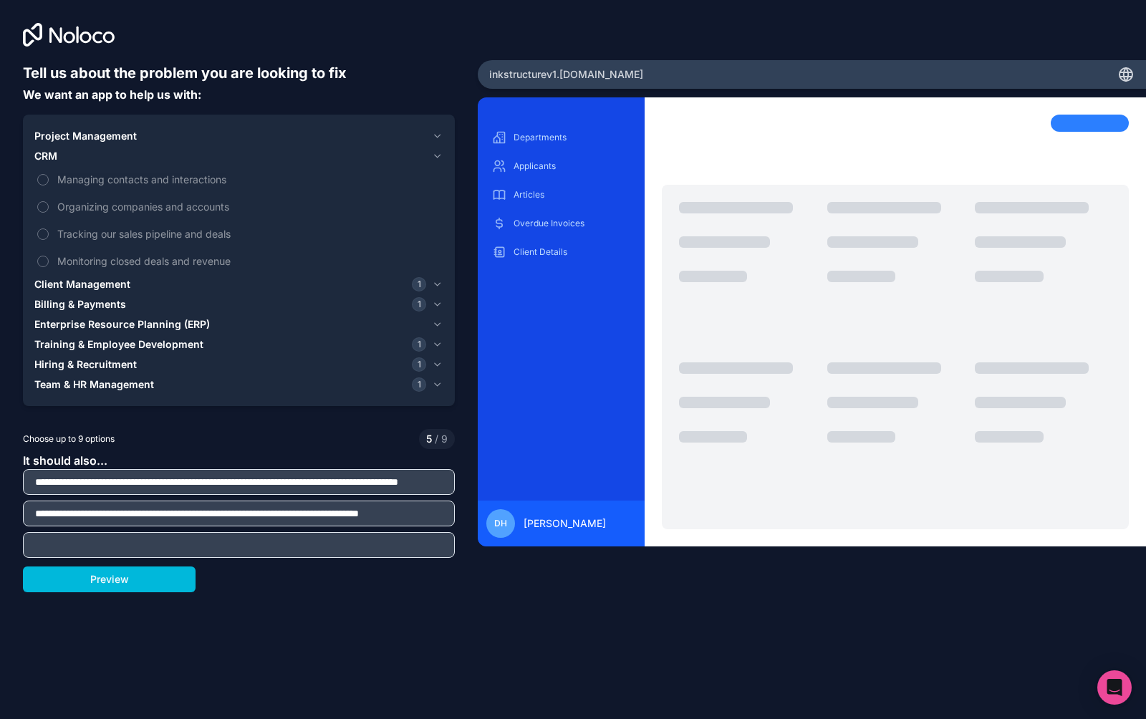
click at [235, 180] on span "Managing contacts and interactions" at bounding box center [248, 179] width 383 height 15
click at [49, 180] on button "Managing contacts and interactions" at bounding box center [42, 179] width 11 height 11
click at [234, 236] on span "Tracking our sales pipeline and deals" at bounding box center [248, 233] width 383 height 15
click at [49, 236] on button "Tracking our sales pipeline and deals" at bounding box center [42, 234] width 11 height 11
click at [222, 129] on div "Project Management" at bounding box center [230, 136] width 392 height 14
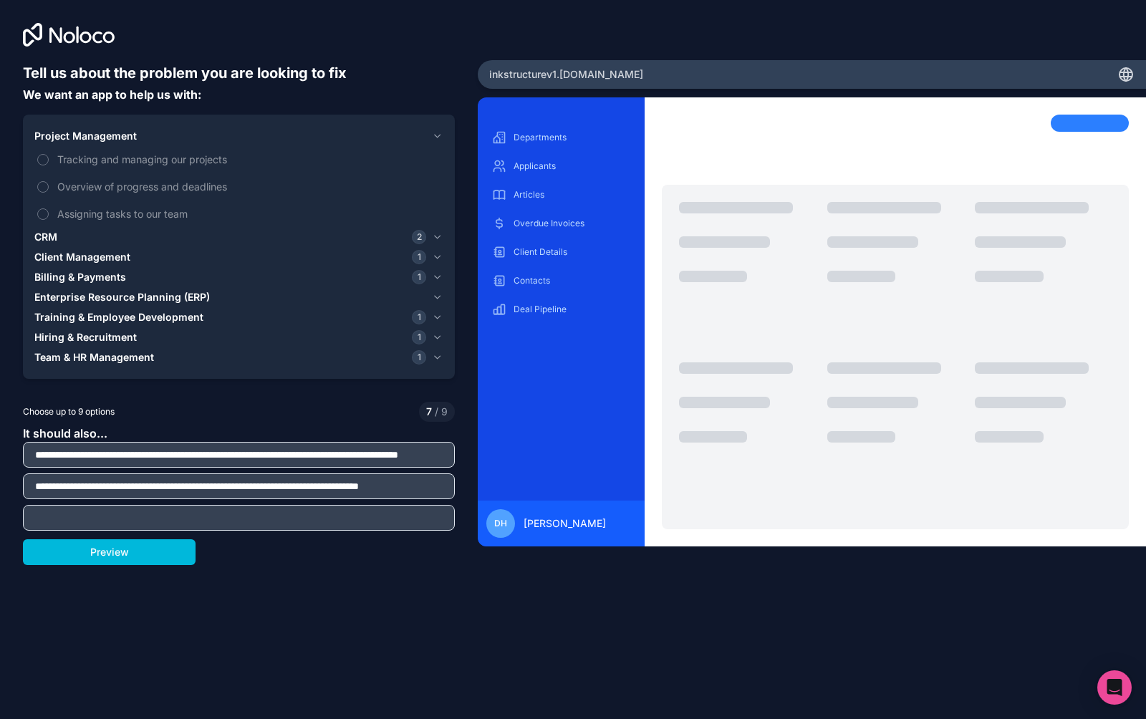
click at [221, 160] on span "Tracking and managing our projects" at bounding box center [248, 159] width 383 height 15
click at [49, 160] on button "Tracking and managing our projects" at bounding box center [42, 159] width 11 height 11
click at [135, 517] on input "text" at bounding box center [239, 518] width 425 height 20
click at [142, 557] on button "Preview" at bounding box center [109, 552] width 173 height 26
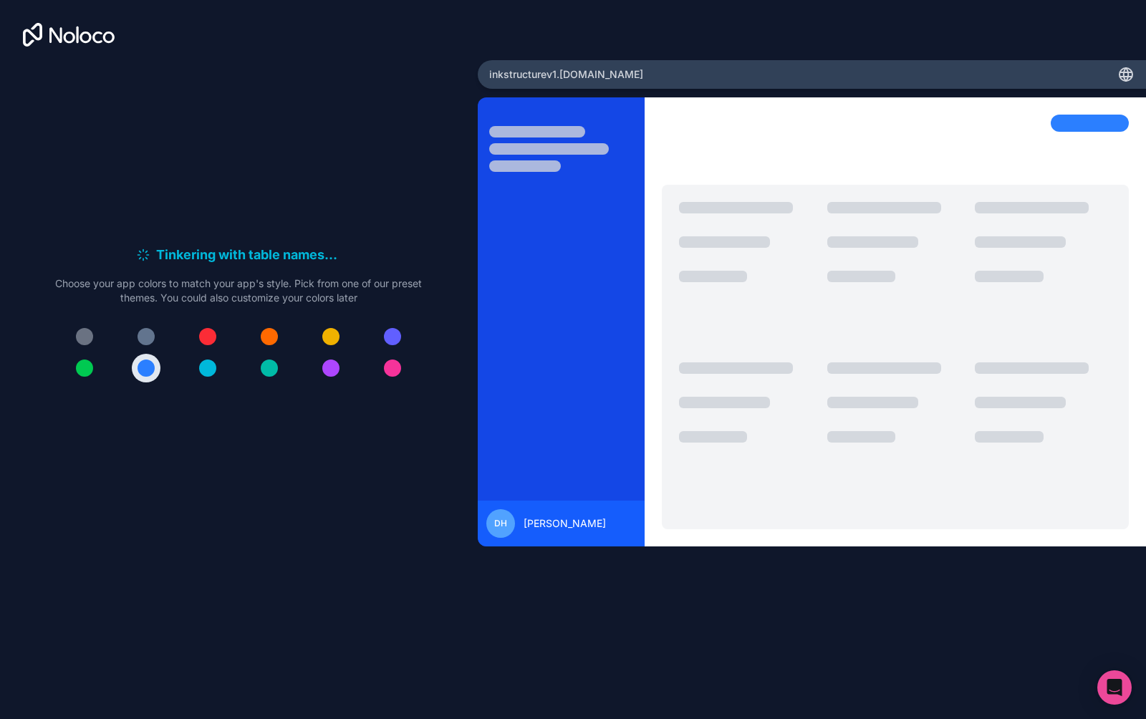
click at [95, 326] on button at bounding box center [84, 336] width 29 height 29
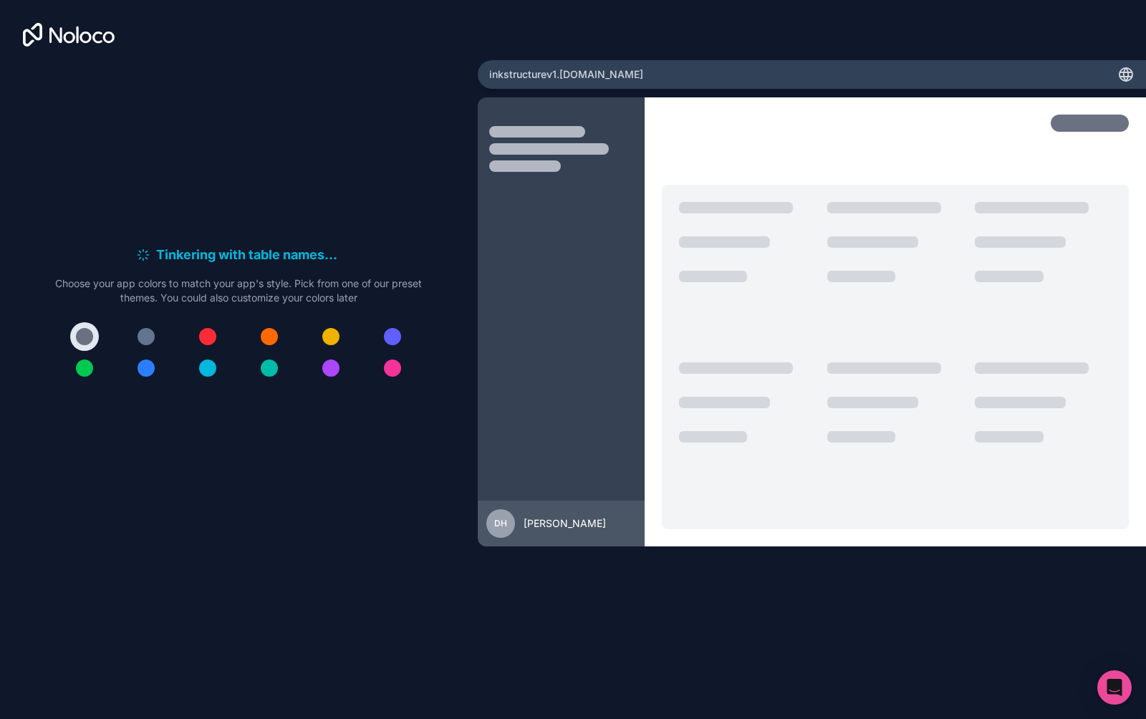
click at [147, 339] on div at bounding box center [146, 336] width 17 height 17
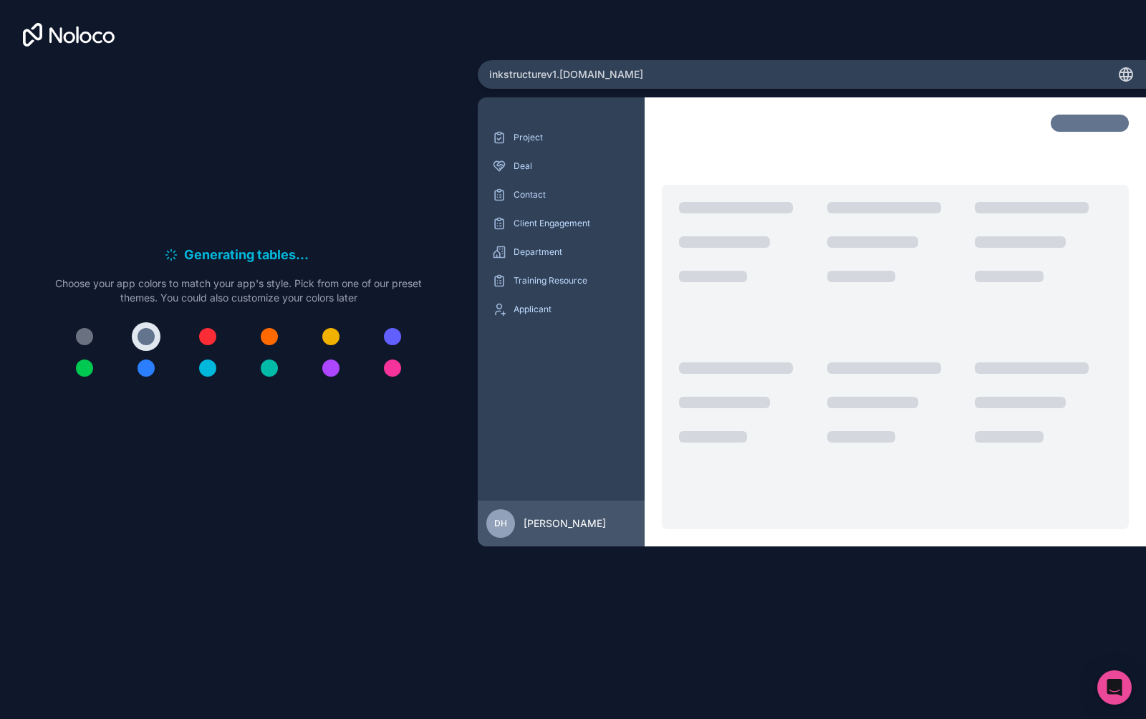
click at [90, 330] on div at bounding box center [84, 336] width 17 height 17
click at [274, 336] on div at bounding box center [269, 336] width 17 height 17
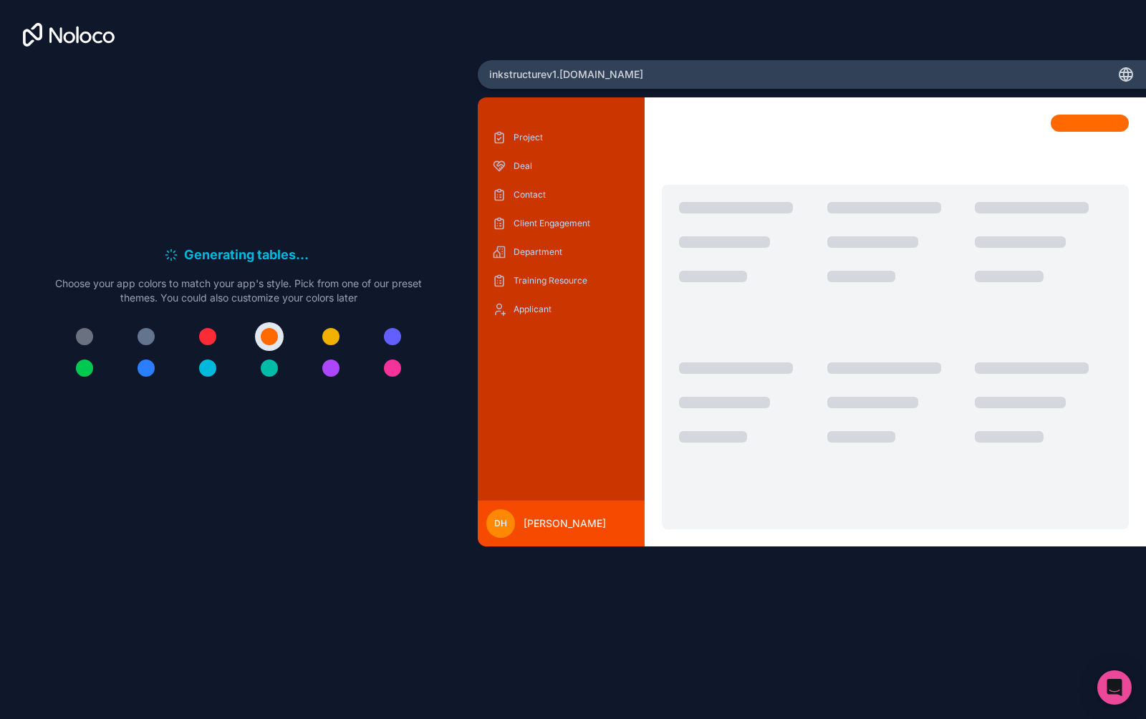
click at [330, 335] on div at bounding box center [330, 336] width 17 height 17
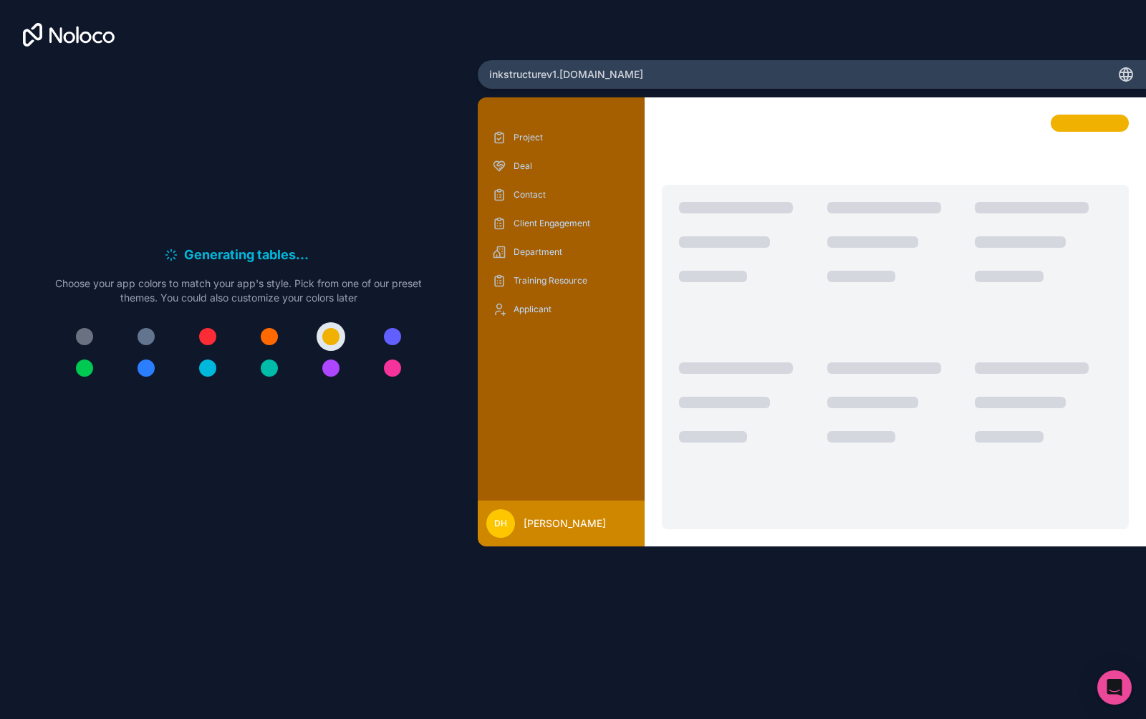
click at [82, 332] on div at bounding box center [84, 336] width 17 height 17
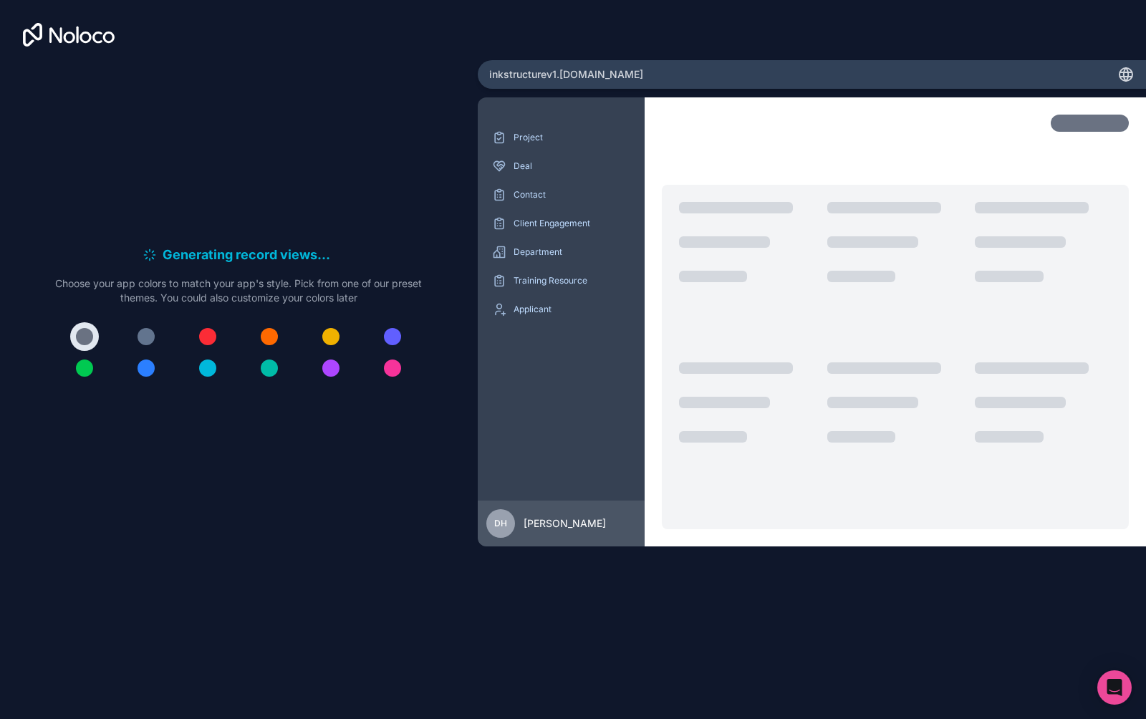
click at [221, 158] on div "Generating record views . . . Meanwhile, let's personalize it! Choose your app …" at bounding box center [239, 320] width 432 height 514
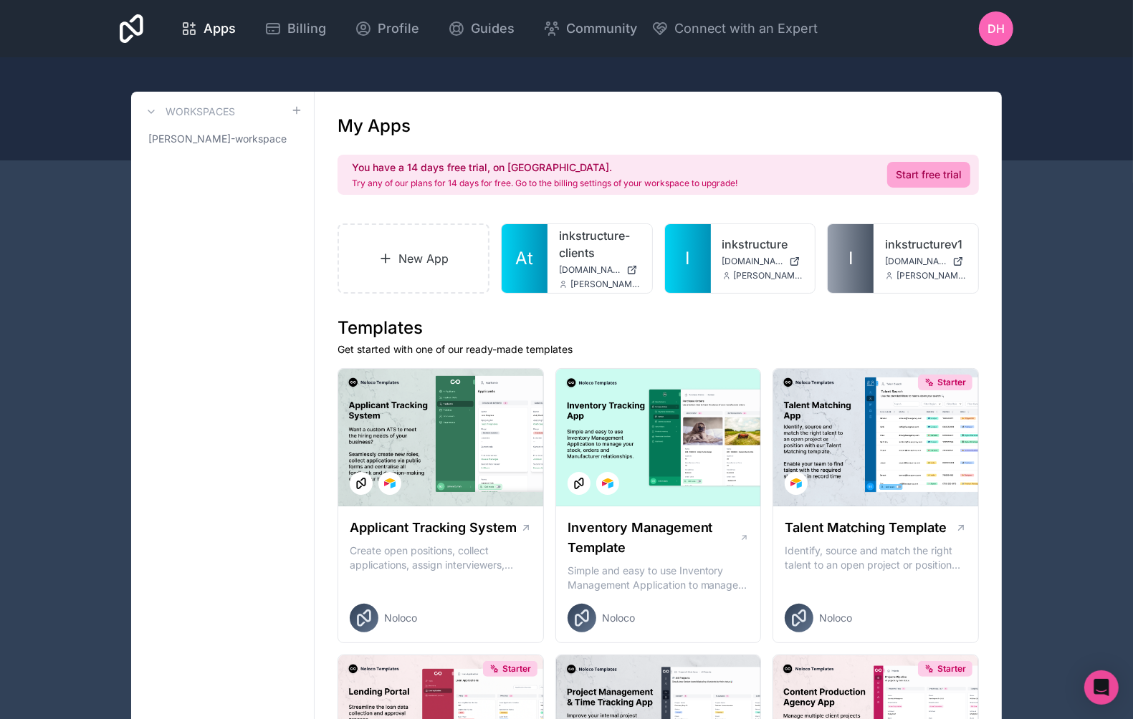
click at [897, 248] on link "inkstructurev1" at bounding box center [926, 244] width 82 height 17
